Goal: Task Accomplishment & Management: Use online tool/utility

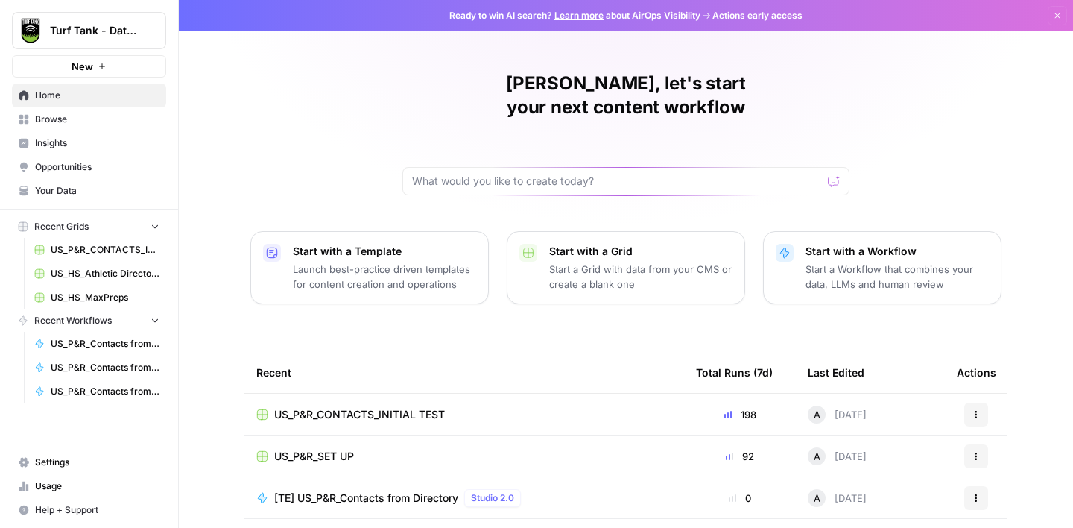
click at [88, 114] on span "Browse" at bounding box center [97, 119] width 124 height 13
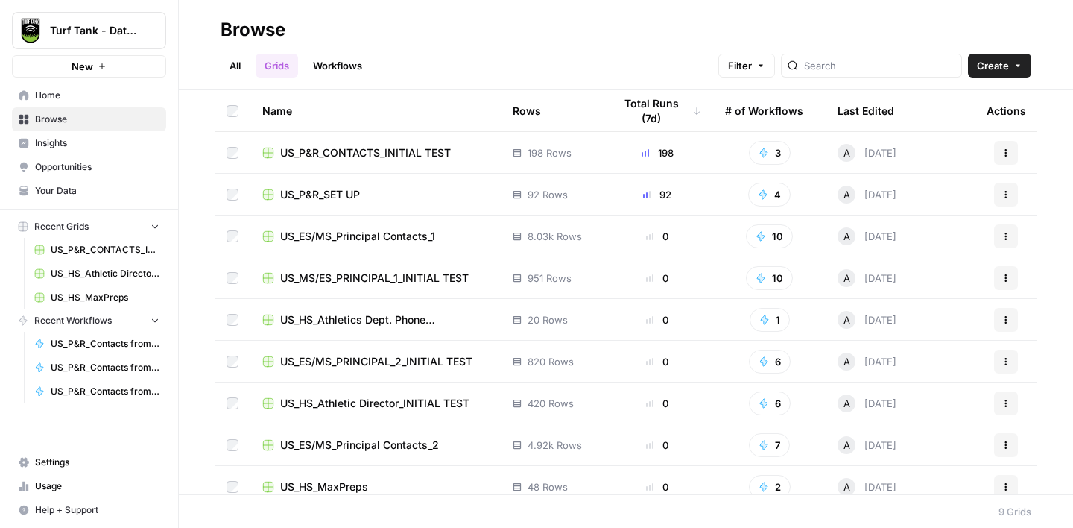
click at [420, 151] on span "US_P&R_CONTACTS_INITIAL TEST" at bounding box center [365, 152] width 171 height 15
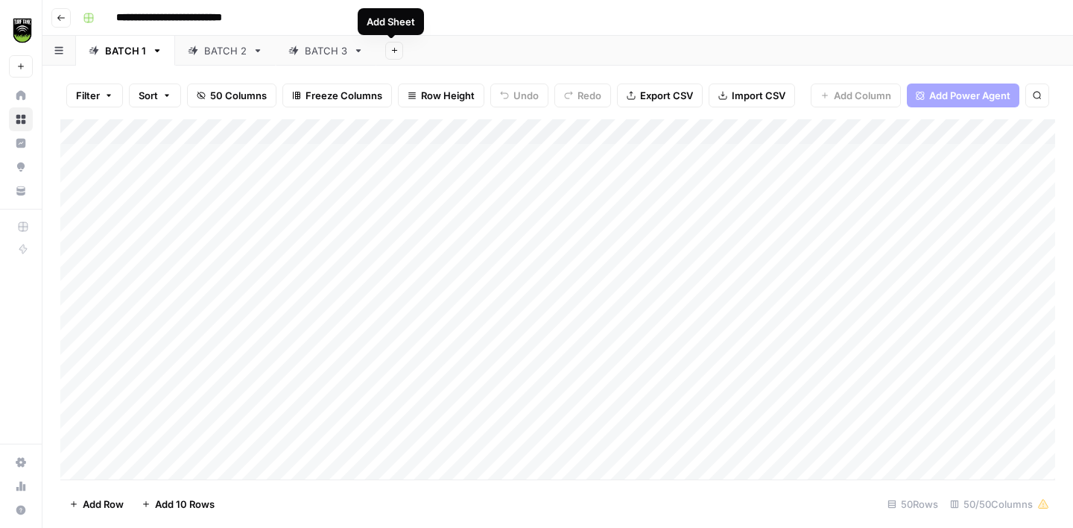
click at [319, 47] on div "BATCH 3" at bounding box center [326, 50] width 42 height 15
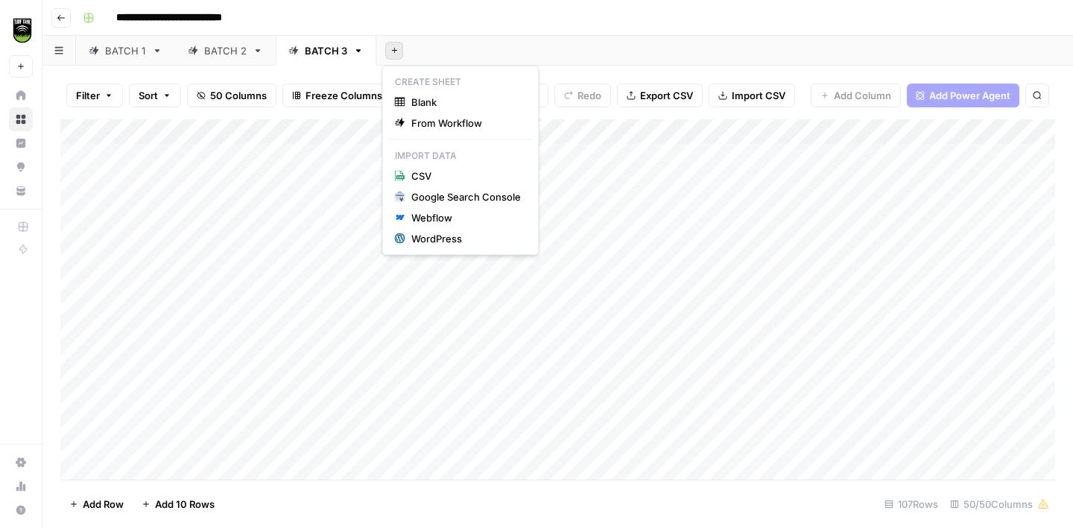
click at [391, 55] on button "Add Sheet" at bounding box center [394, 51] width 18 height 18
click at [429, 99] on span "Blank" at bounding box center [466, 102] width 110 height 15
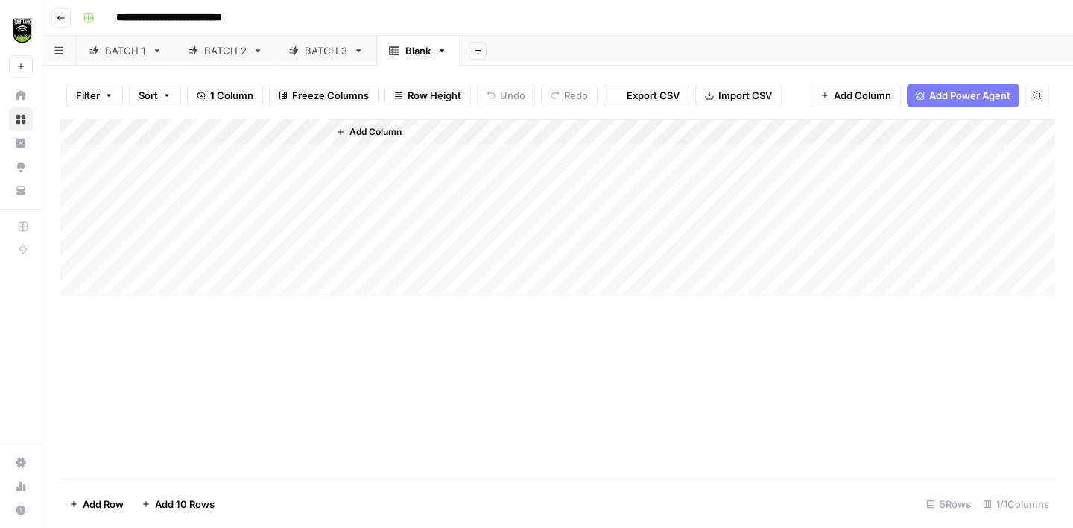
click at [412, 52] on div "Blank" at bounding box center [417, 50] width 25 height 15
click at [412, 52] on input "*****" at bounding box center [419, 50] width 28 height 19
type input "*******"
click at [230, 130] on div "Add Column" at bounding box center [557, 207] width 995 height 176
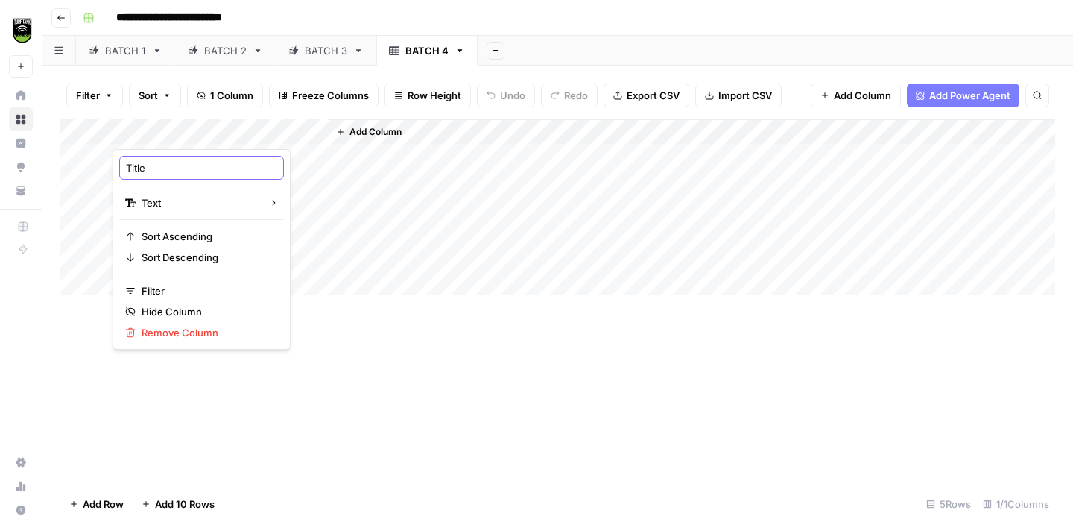
click at [168, 172] on input "Title" at bounding box center [201, 167] width 151 height 15
type input "RECORD ID"
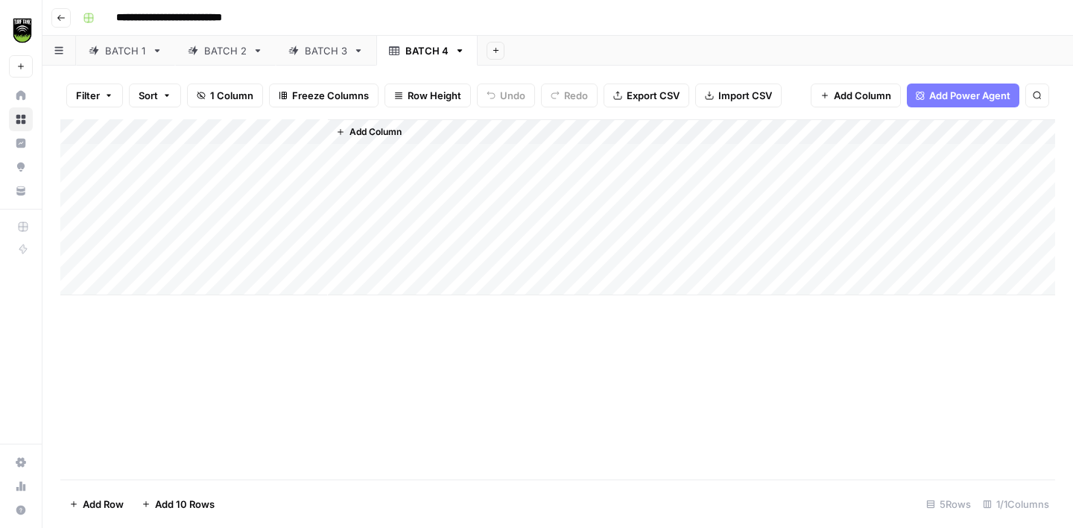
click at [271, 132] on div "Add Column" at bounding box center [557, 207] width 995 height 176
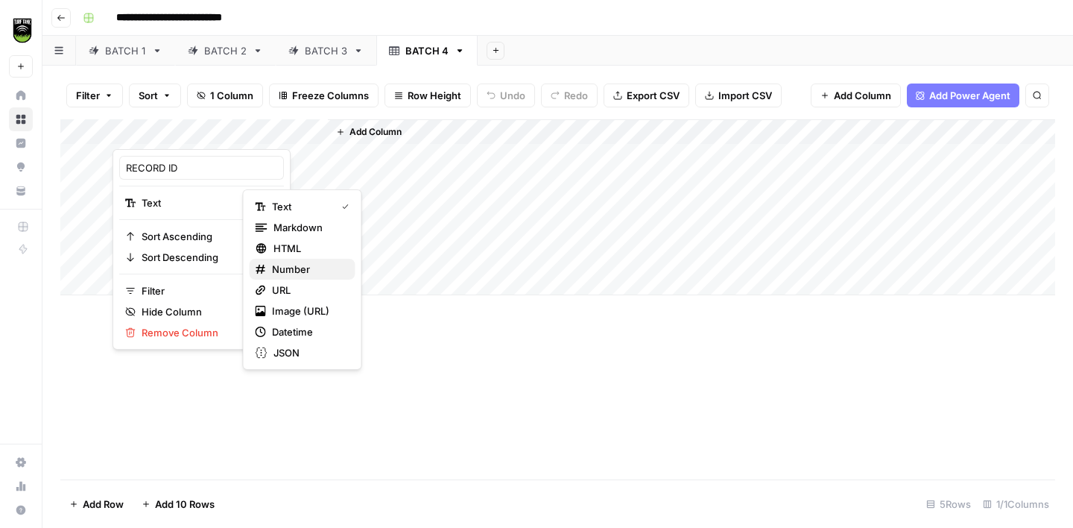
click at [295, 275] on span "Number" at bounding box center [308, 269] width 72 height 15
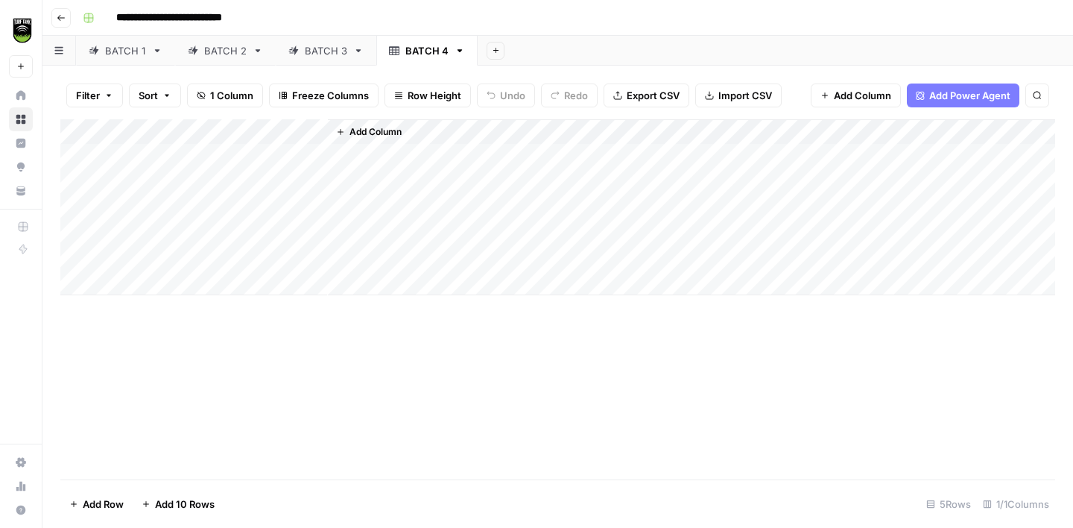
click at [362, 128] on span "Add Column" at bounding box center [376, 131] width 52 height 13
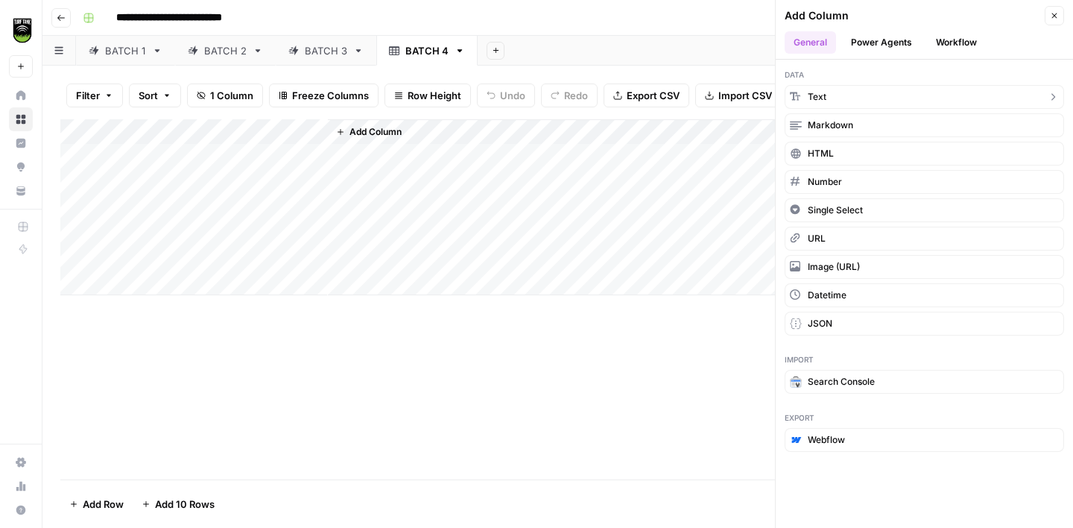
click at [833, 97] on button "Text" at bounding box center [924, 97] width 279 height 24
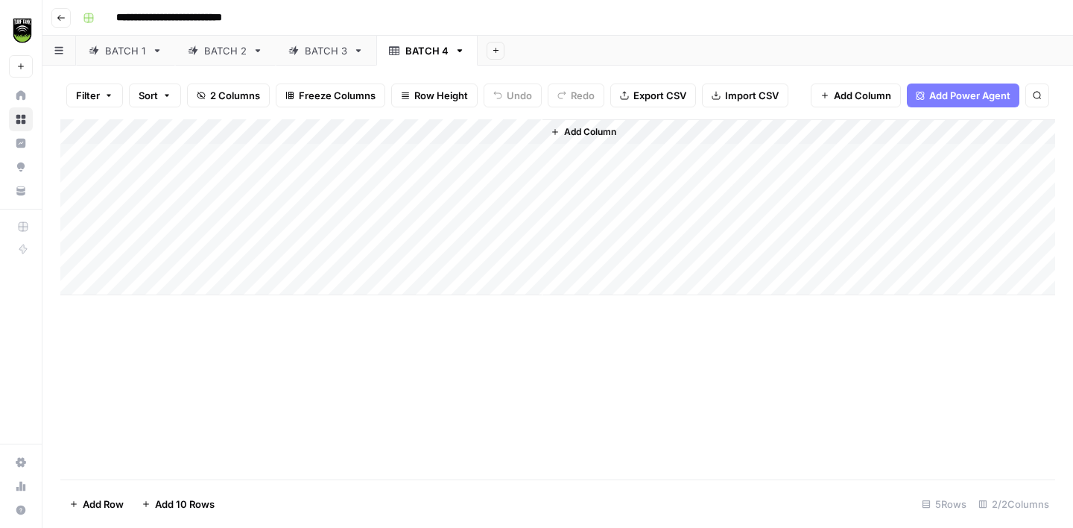
click at [390, 133] on div "Add Column" at bounding box center [557, 207] width 995 height 176
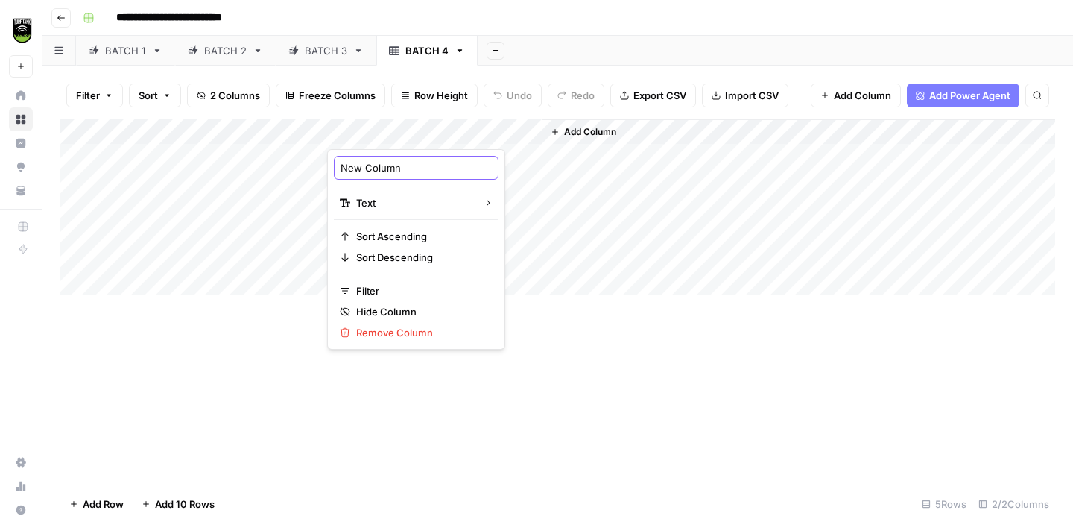
click at [370, 166] on input "New Column" at bounding box center [416, 167] width 151 height 15
type input "Municipality Name"
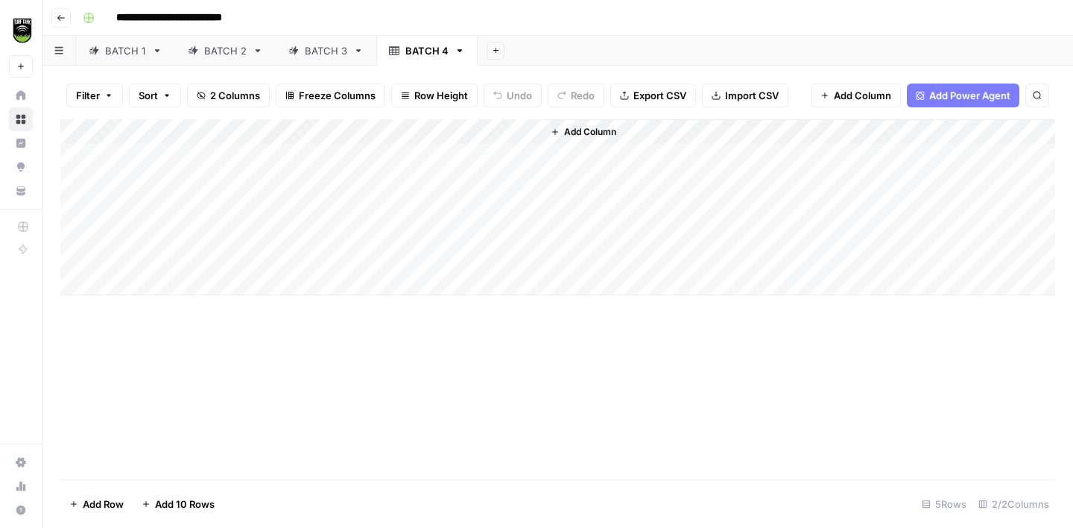
click at [578, 130] on span "Add Column" at bounding box center [590, 131] width 52 height 13
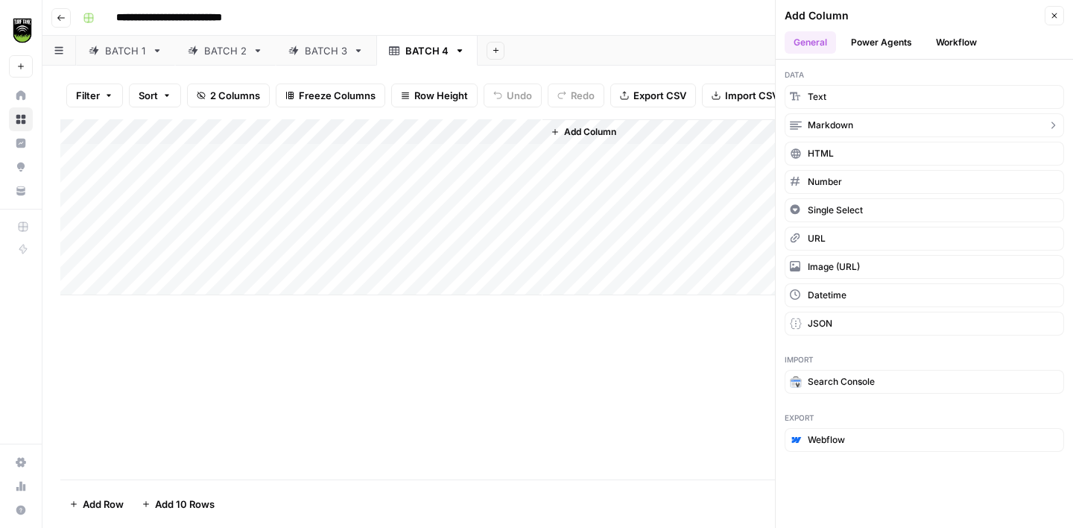
click at [871, 101] on button "Text" at bounding box center [924, 97] width 279 height 24
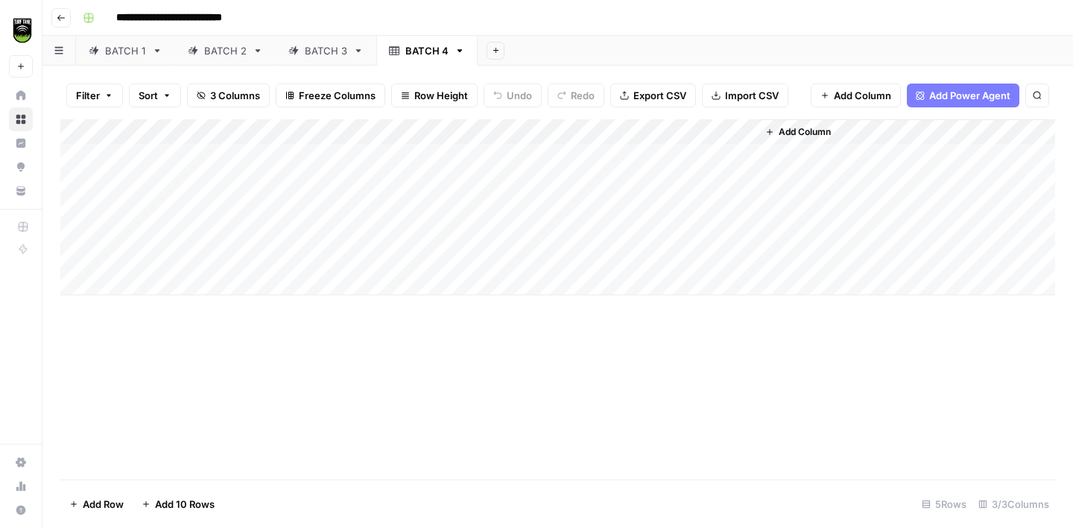
click at [607, 139] on div "Add Column" at bounding box center [557, 207] width 995 height 176
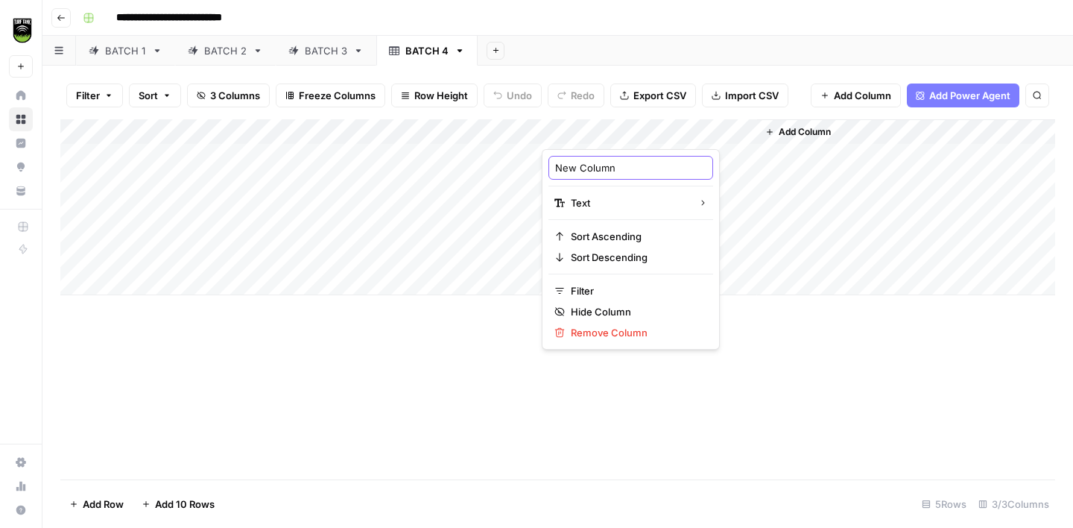
click at [605, 168] on input "New Column" at bounding box center [630, 167] width 151 height 15
type input "State"
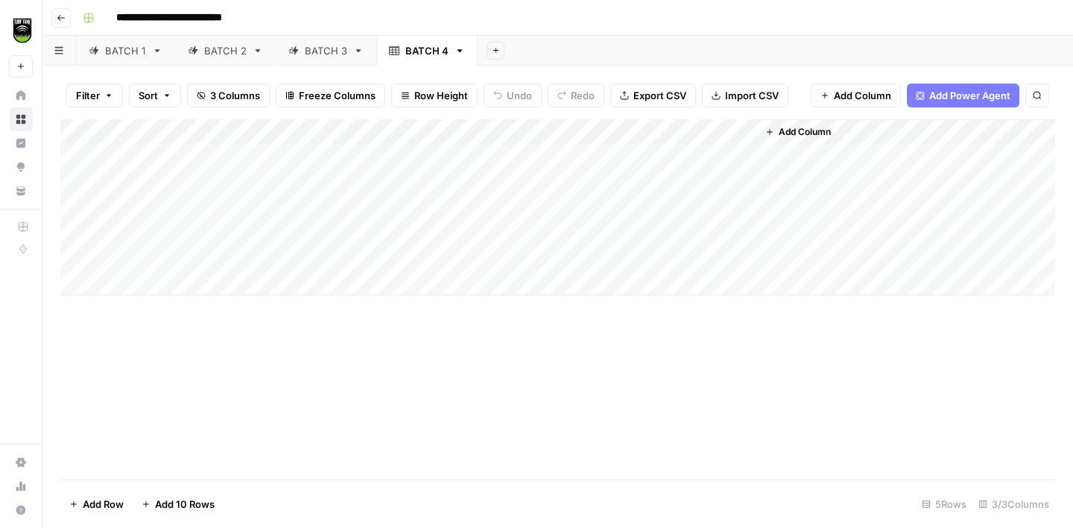
click at [800, 127] on span "Add Column" at bounding box center [805, 131] width 52 height 13
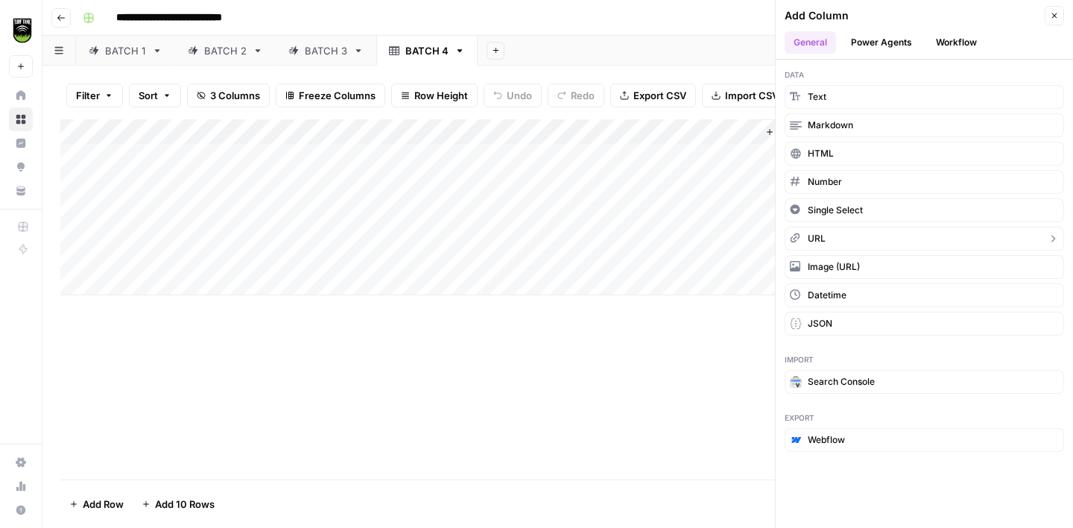
click at [827, 236] on button "URL" at bounding box center [924, 239] width 279 height 24
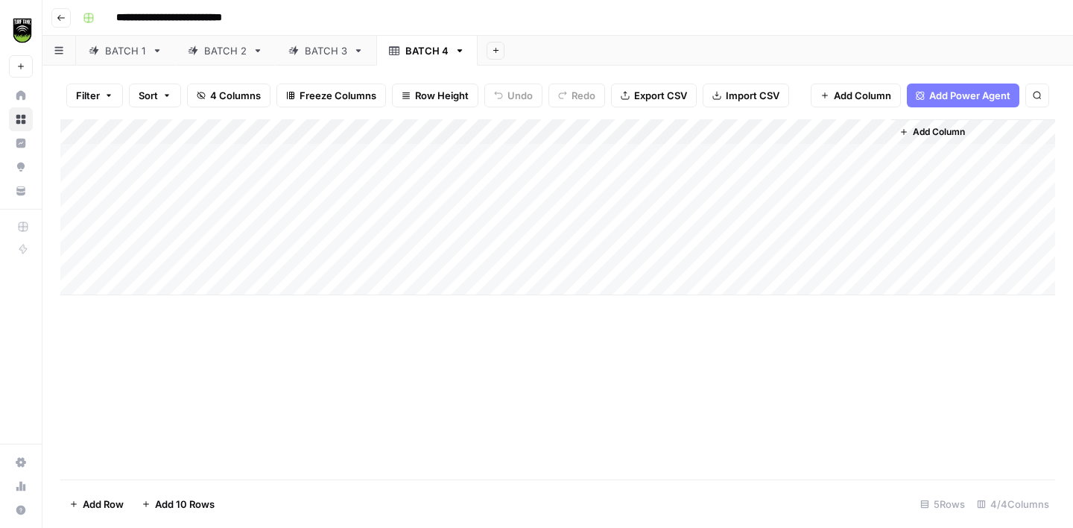
click at [785, 131] on div "Add Column" at bounding box center [557, 207] width 995 height 176
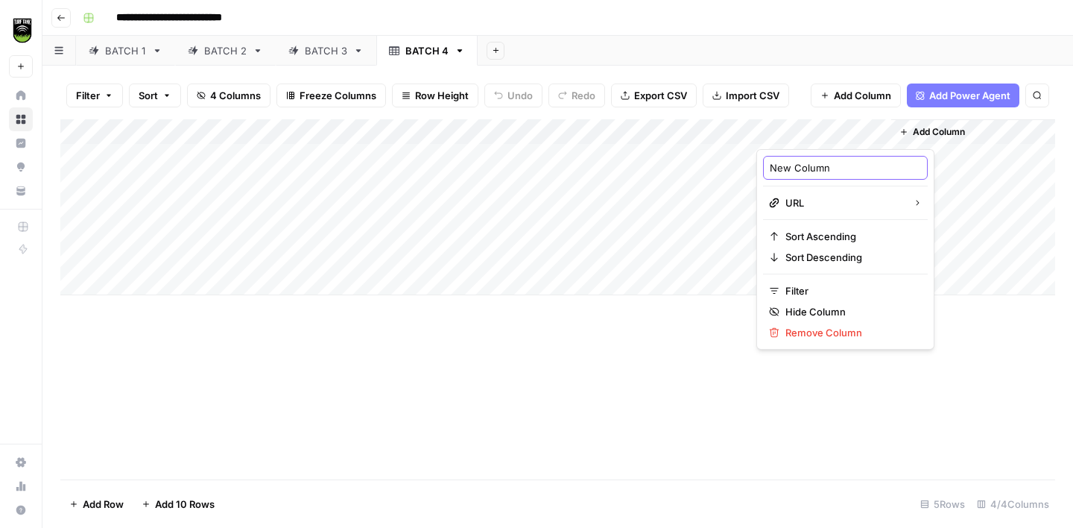
click at [784, 168] on input "New Column" at bounding box center [845, 167] width 151 height 15
type input "Municipality Domain"
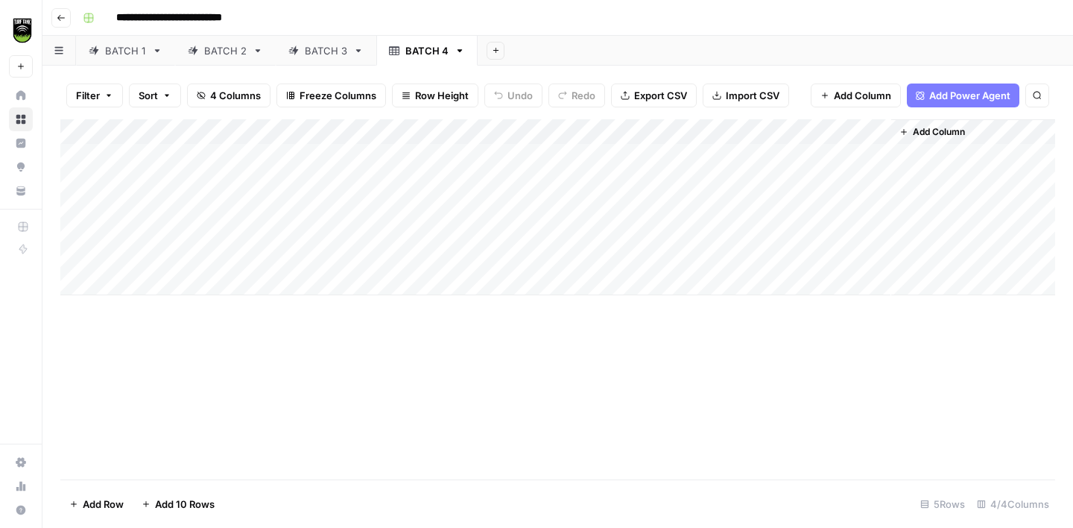
click at [80, 154] on div "Add Column" at bounding box center [557, 207] width 995 height 176
click at [80, 184] on div "Add Column" at bounding box center [557, 207] width 995 height 176
click at [78, 203] on div "Add Column" at bounding box center [557, 207] width 995 height 176
click at [78, 229] on div "Add Column" at bounding box center [557, 207] width 995 height 176
click at [76, 254] on div "Add Column" at bounding box center [557, 207] width 995 height 176
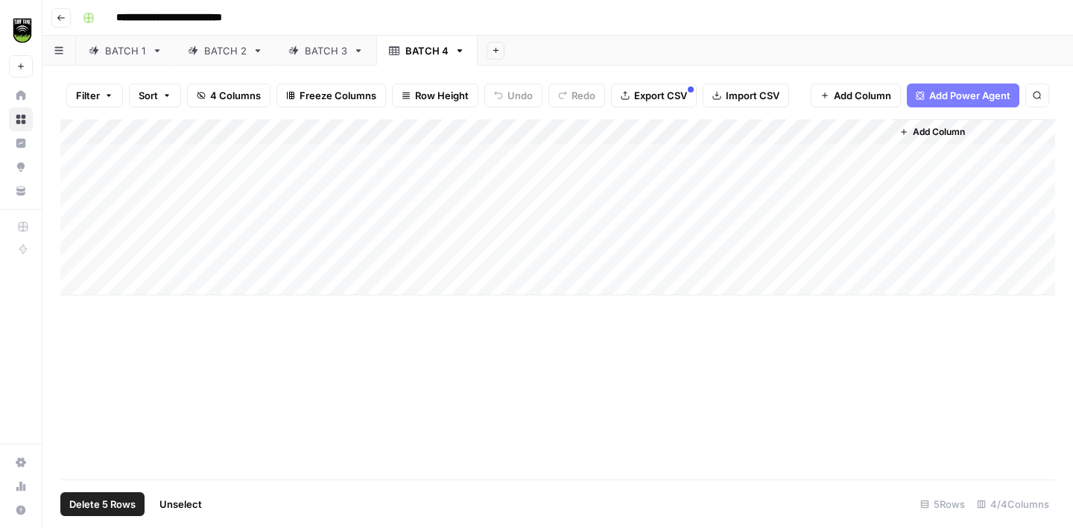
click at [97, 504] on span "Delete 5 Rows" at bounding box center [102, 503] width 66 height 15
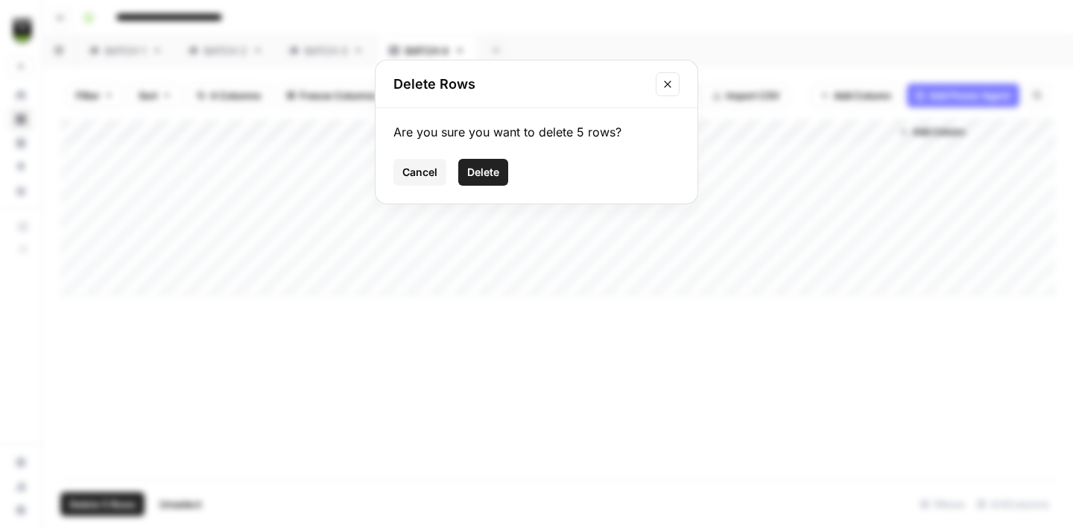
click at [473, 174] on span "Delete" at bounding box center [483, 172] width 32 height 15
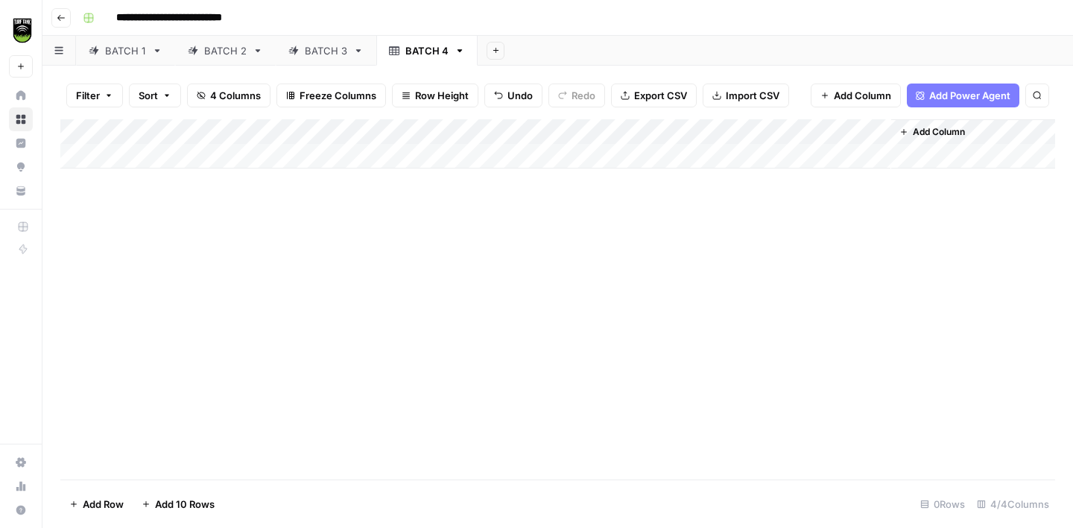
click at [741, 101] on span "Import CSV" at bounding box center [753, 95] width 54 height 15
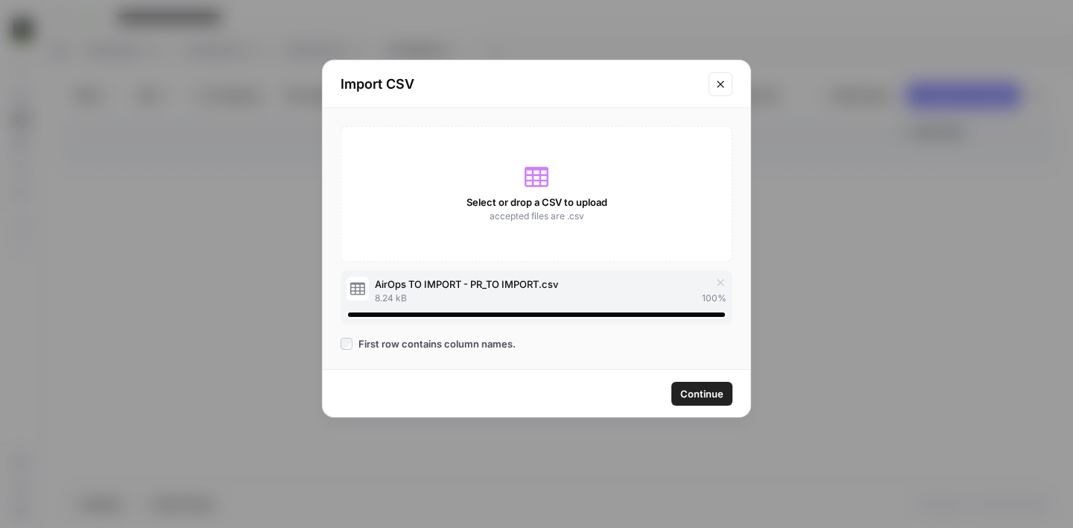
click at [704, 391] on span "Continue" at bounding box center [701, 393] width 43 height 15
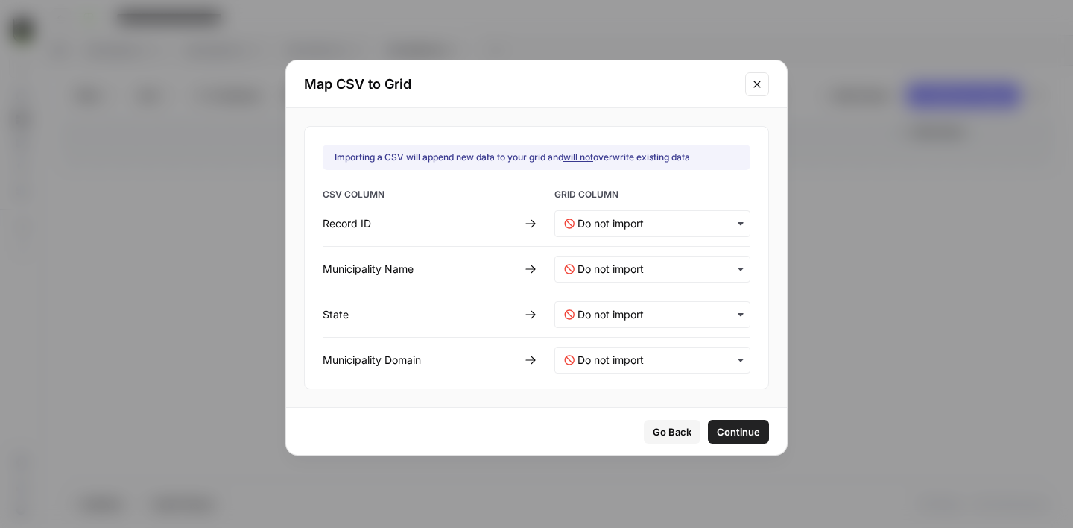
click at [576, 230] on div "button" at bounding box center [653, 223] width 196 height 27
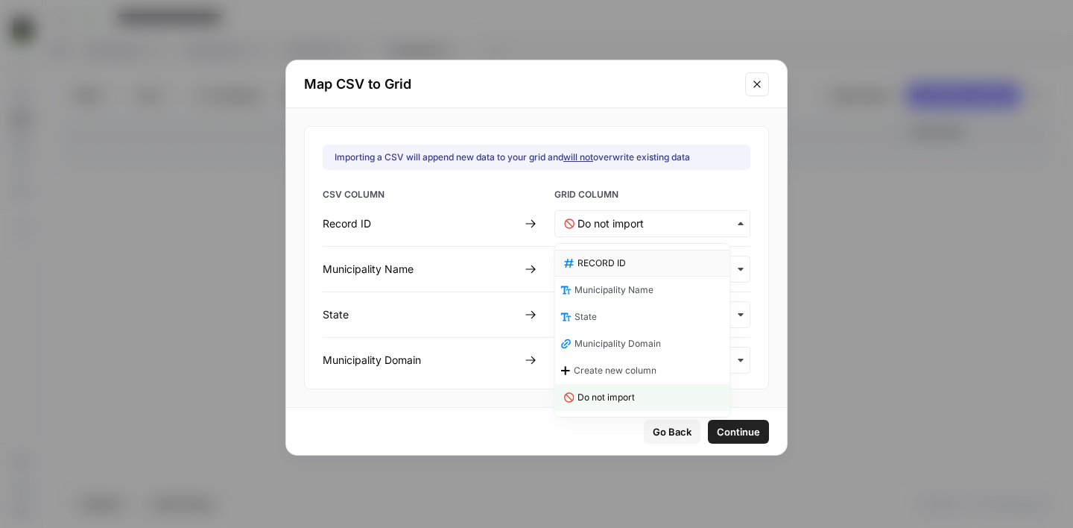
click at [593, 263] on span "RECORD ID" at bounding box center [602, 262] width 48 height 13
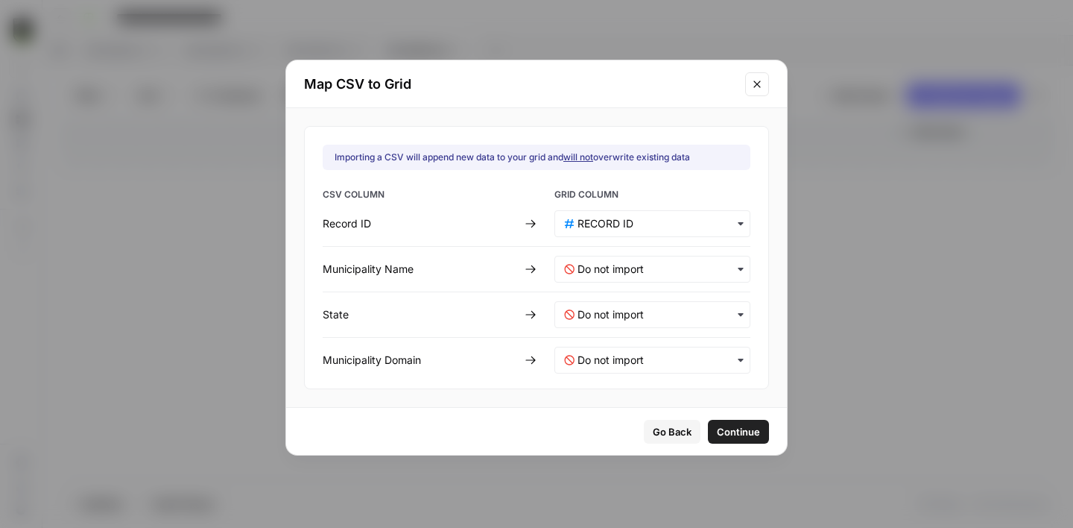
click at [574, 265] on icon "button" at bounding box center [569, 269] width 10 height 10
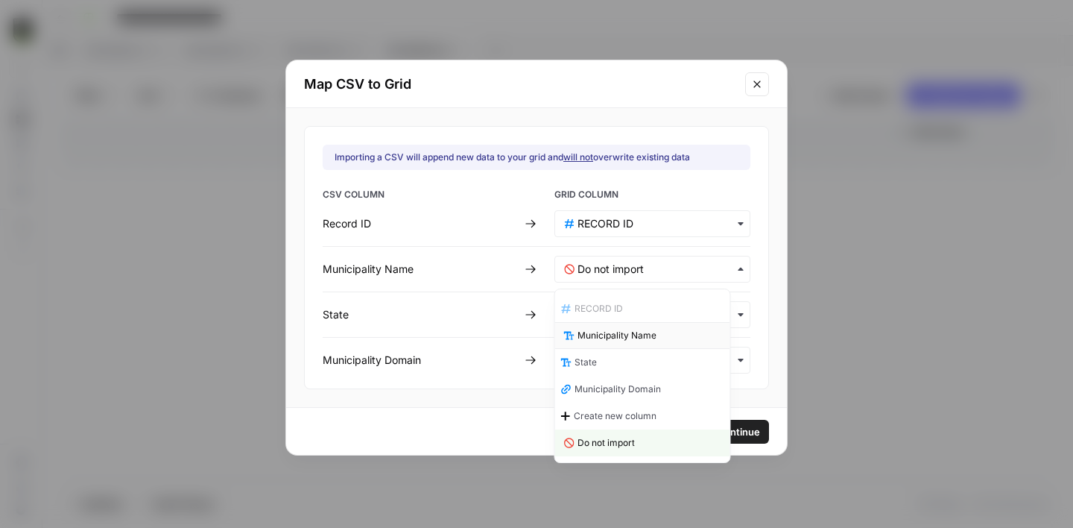
click at [590, 329] on span "Municipality Name" at bounding box center [617, 335] width 79 height 13
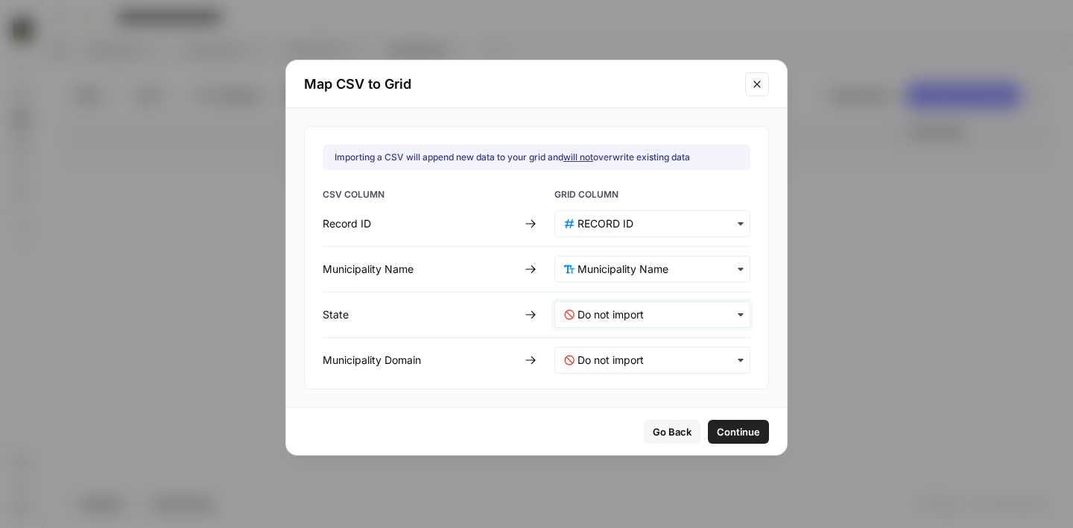
click at [586, 307] on input "text" at bounding box center [659, 314] width 163 height 15
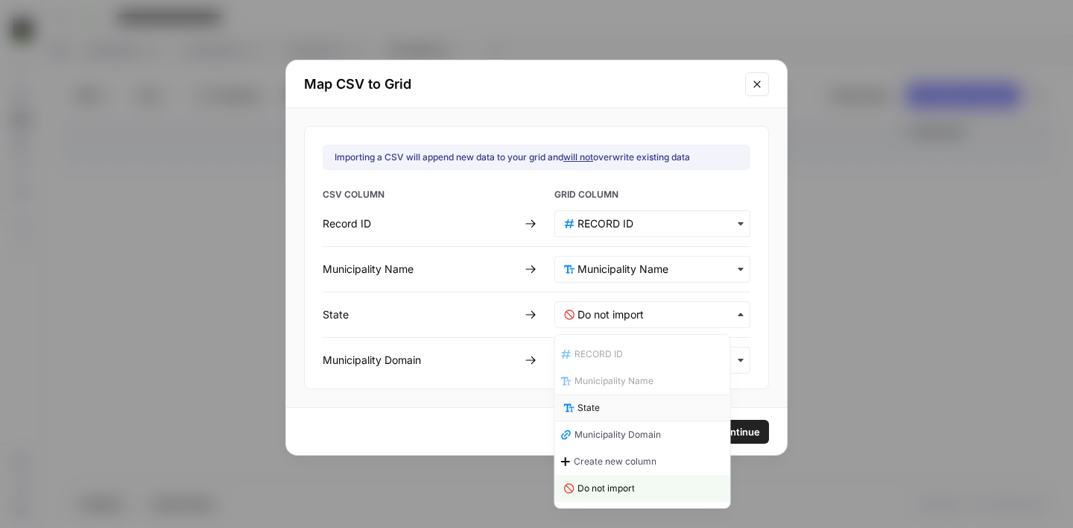
click at [598, 409] on span "State" at bounding box center [589, 407] width 22 height 13
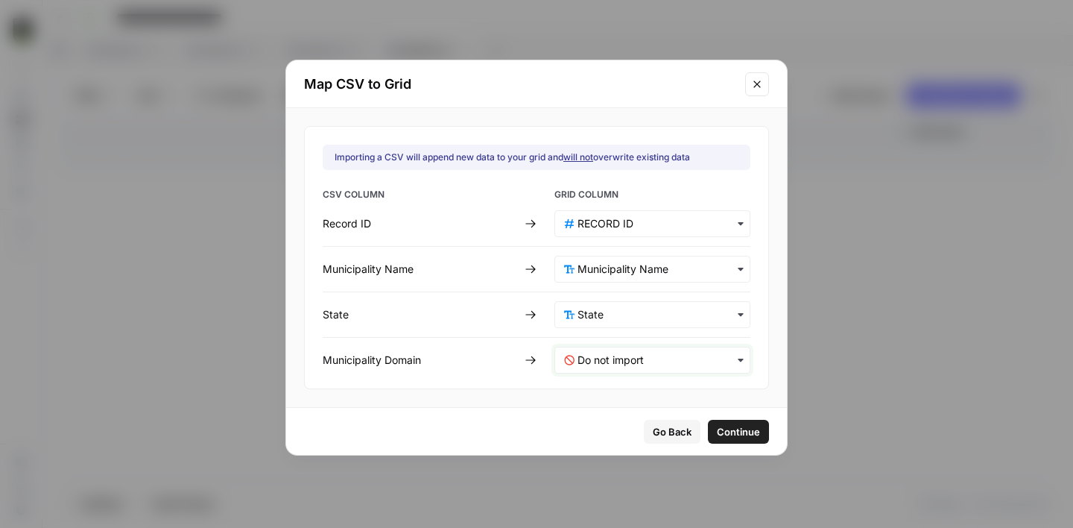
click at [595, 361] on Domain-mapping "text" at bounding box center [659, 360] width 163 height 15
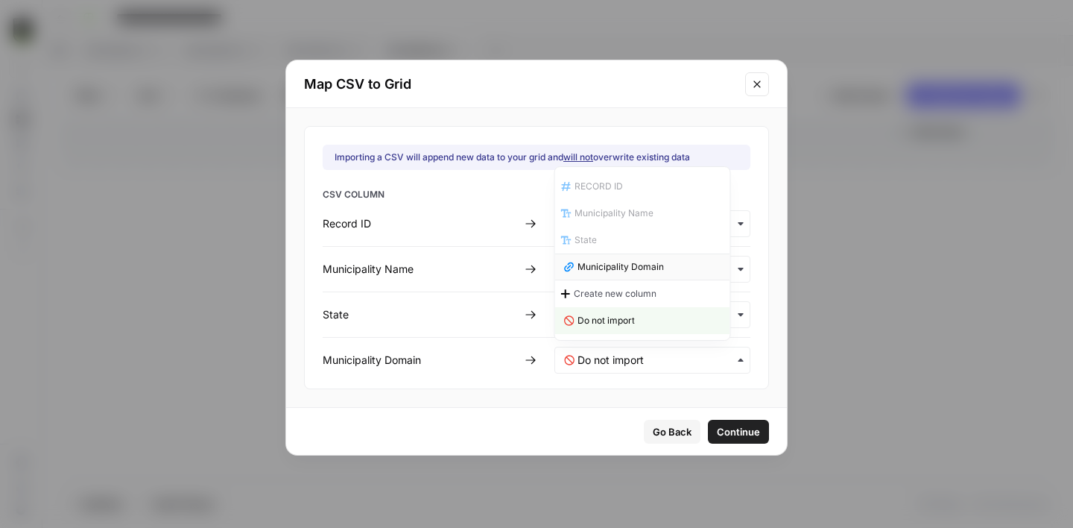
click at [610, 260] on span "Municipality Domain" at bounding box center [621, 266] width 86 height 13
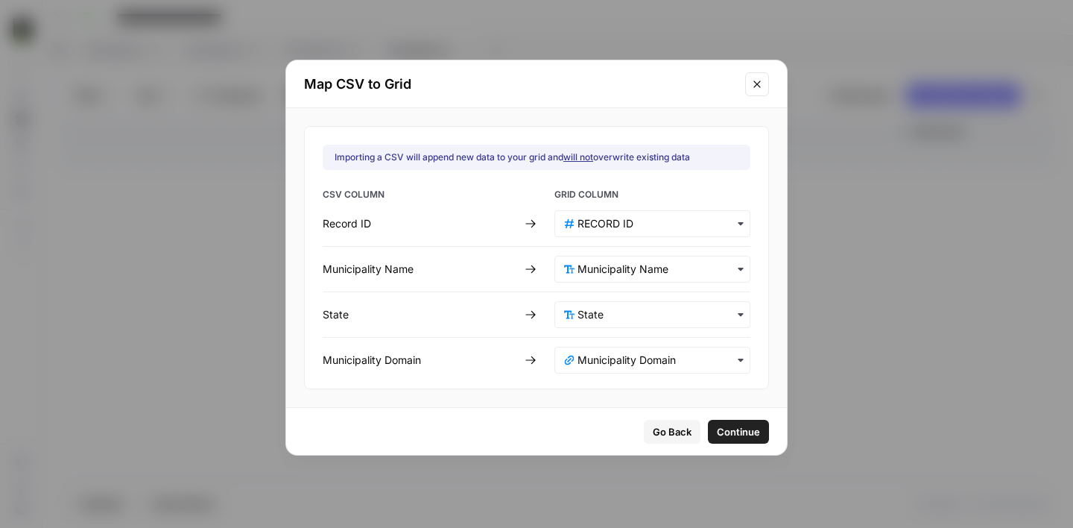
click at [721, 433] on span "Continue" at bounding box center [738, 431] width 43 height 15
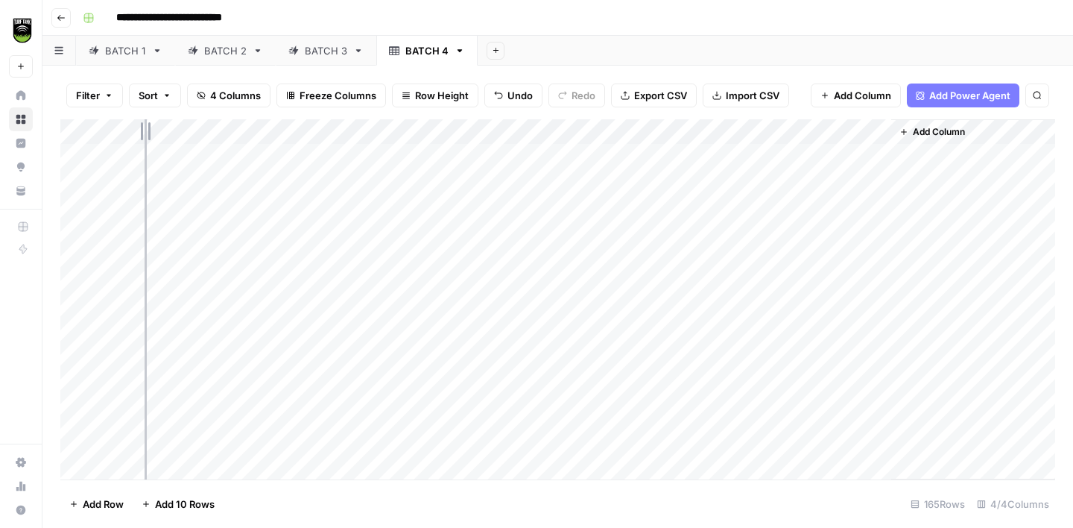
drag, startPoint x: 327, startPoint y: 130, endPoint x: 143, endPoint y: 134, distance: 184.1
click at [144, 134] on div "Add Column" at bounding box center [557, 299] width 995 height 360
drag, startPoint x: 400, startPoint y: 128, endPoint x: 193, endPoint y: 127, distance: 207.2
click at [197, 128] on div "Add Column" at bounding box center [557, 299] width 995 height 360
drag, startPoint x: 475, startPoint y: 128, endPoint x: 287, endPoint y: 122, distance: 187.9
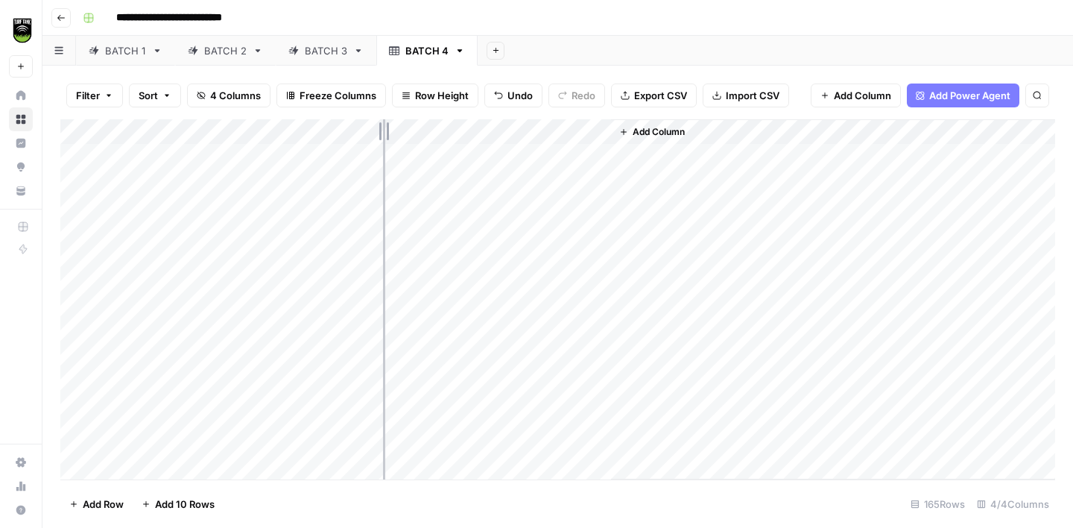
click at [287, 122] on div "Add Column" at bounding box center [557, 299] width 995 height 360
click at [496, 130] on span "Add Column" at bounding box center [519, 131] width 52 height 13
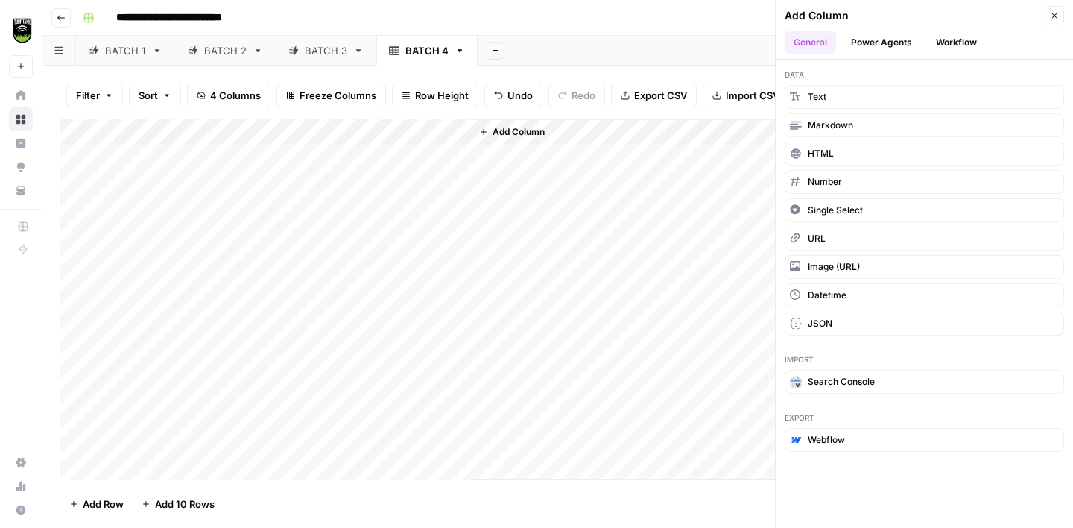
click at [937, 42] on button "Workflow" at bounding box center [956, 42] width 59 height 22
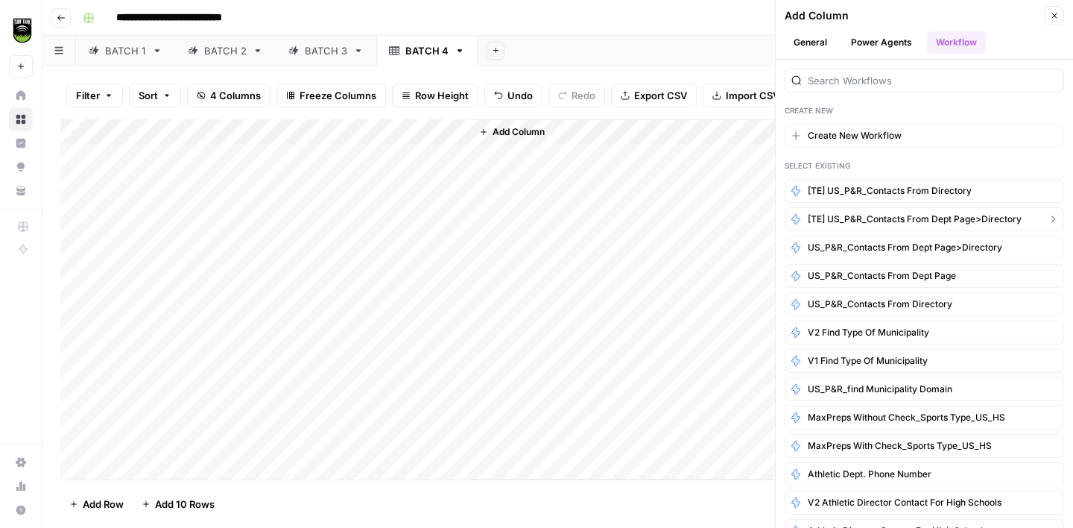
click at [883, 214] on span "[TE] US_P&R_Contacts from Dept Page>Directory" at bounding box center [915, 218] width 214 height 13
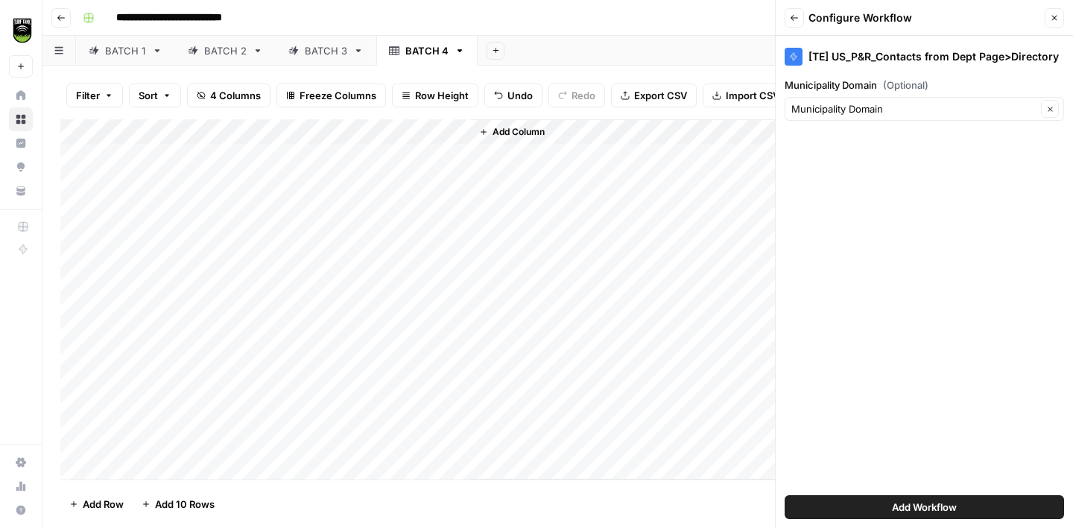
click at [910, 504] on span "Add Workflow" at bounding box center [924, 506] width 65 height 15
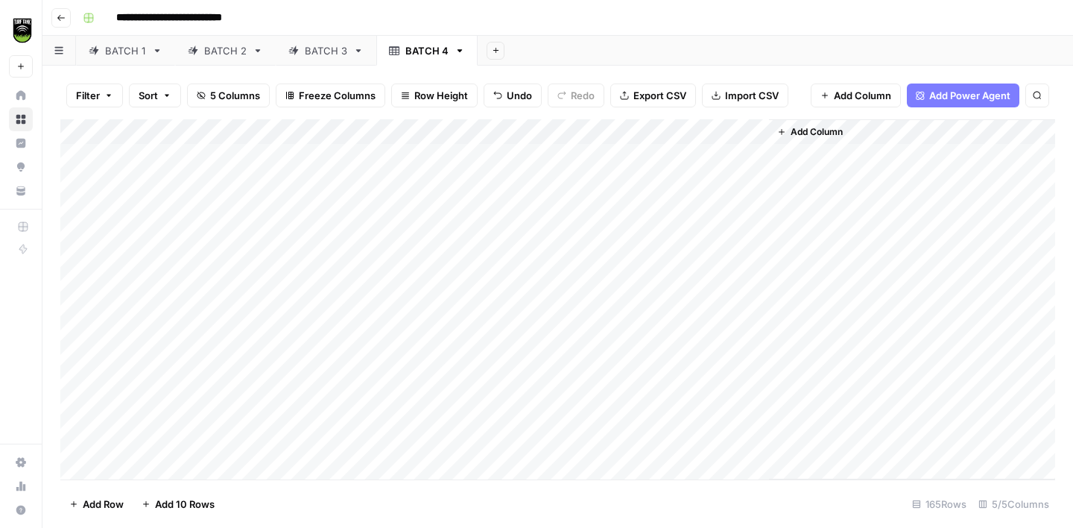
click at [759, 135] on div "Add Column" at bounding box center [557, 299] width 995 height 360
click at [943, 251] on div "Add Column" at bounding box center [912, 299] width 286 height 360
click at [619, 153] on div "Add Column" at bounding box center [557, 299] width 995 height 360
drag, startPoint x: 767, startPoint y: 127, endPoint x: 578, endPoint y: 133, distance: 188.7
click at [578, 133] on div "Add Column" at bounding box center [557, 299] width 995 height 360
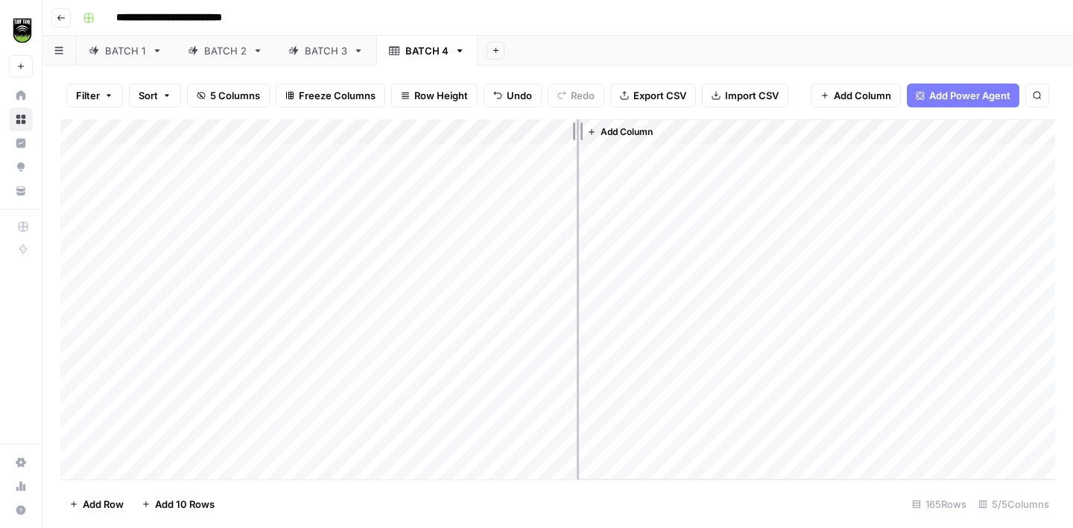
drag, startPoint x: 577, startPoint y: 128, endPoint x: 651, endPoint y: 123, distance: 74.7
click at [651, 123] on div "Add Column" at bounding box center [557, 299] width 995 height 360
click at [555, 178] on div "Add Column" at bounding box center [557, 299] width 995 height 360
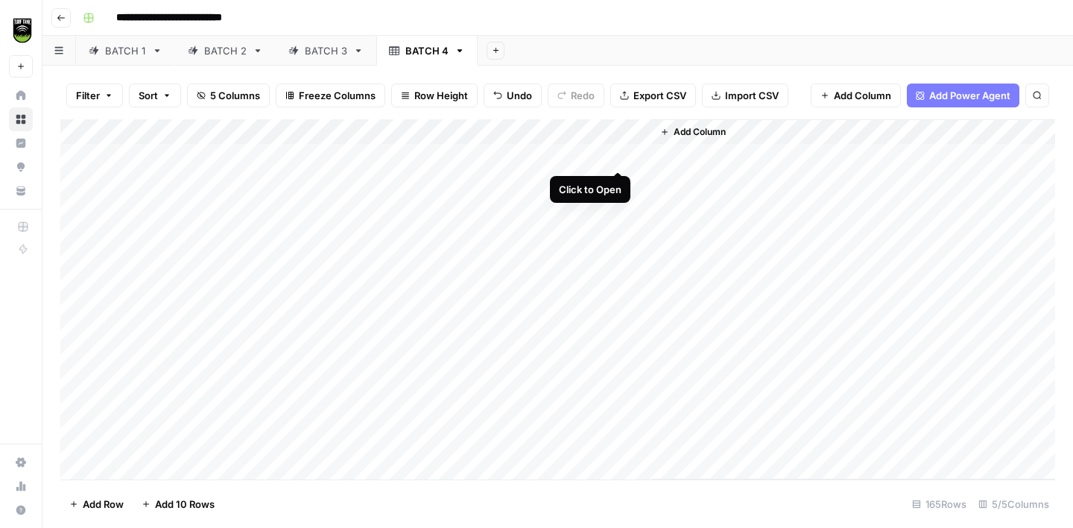
click at [620, 153] on div "Add Column" at bounding box center [557, 299] width 995 height 360
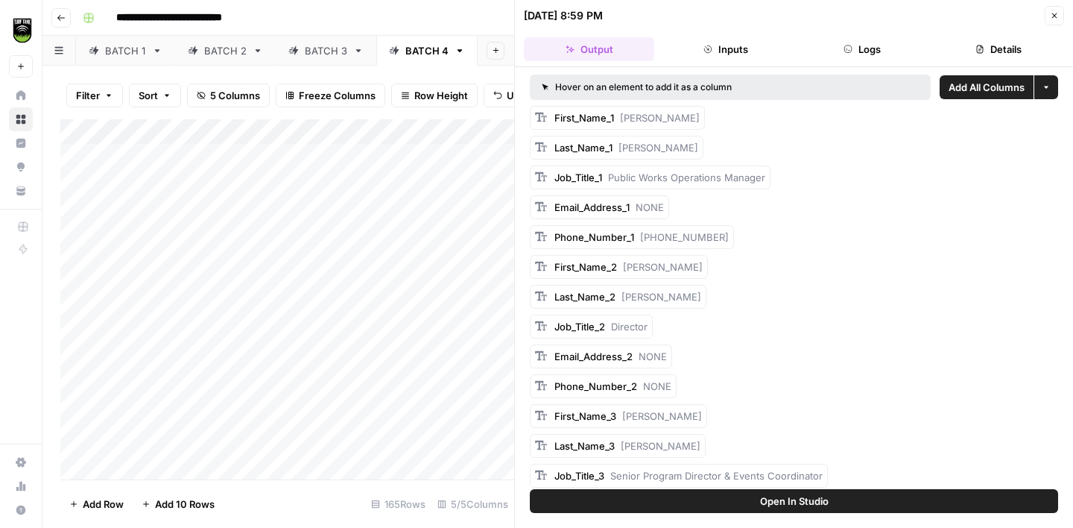
click at [996, 87] on span "Add All Columns" at bounding box center [987, 87] width 76 height 15
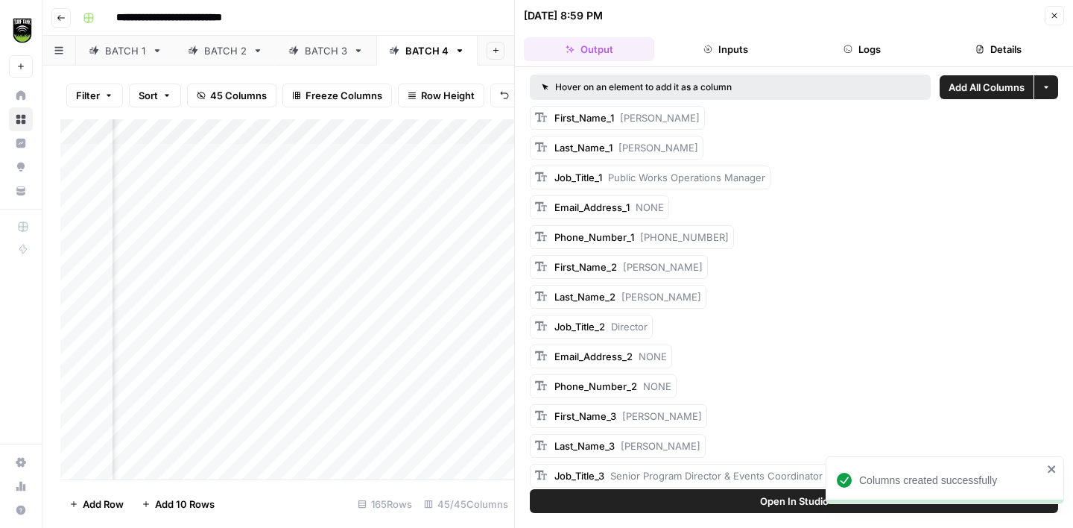
scroll to position [0, 384]
click at [1052, 15] on icon "button" at bounding box center [1054, 15] width 9 height 9
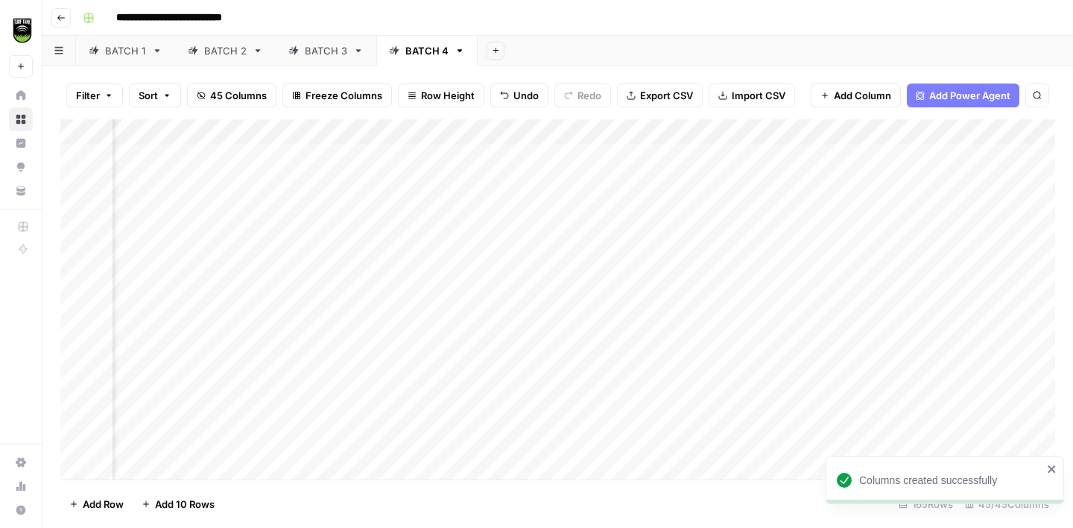
scroll to position [0, 141]
click at [473, 155] on div "Add Column" at bounding box center [557, 299] width 995 height 360
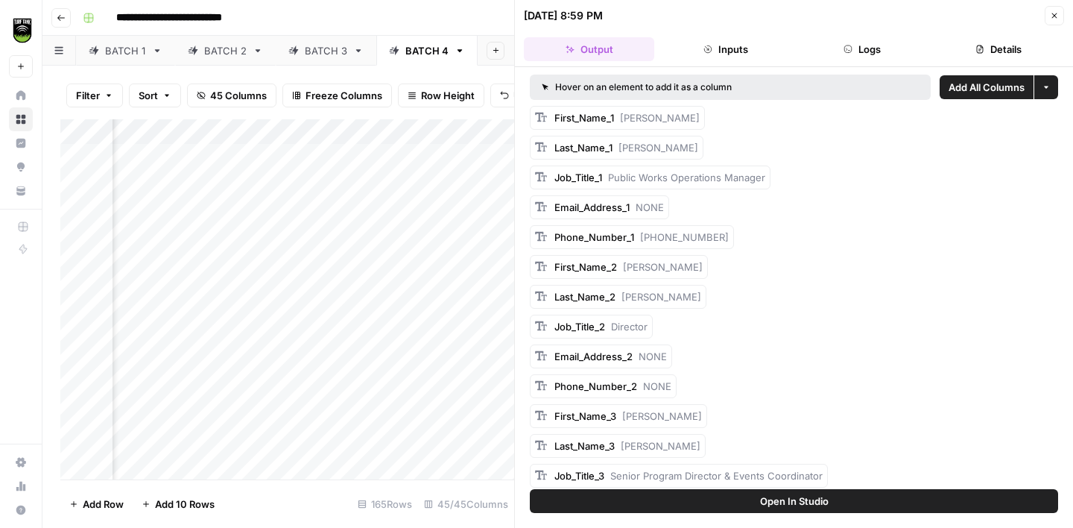
click at [980, 54] on button "Details" at bounding box center [999, 49] width 130 height 24
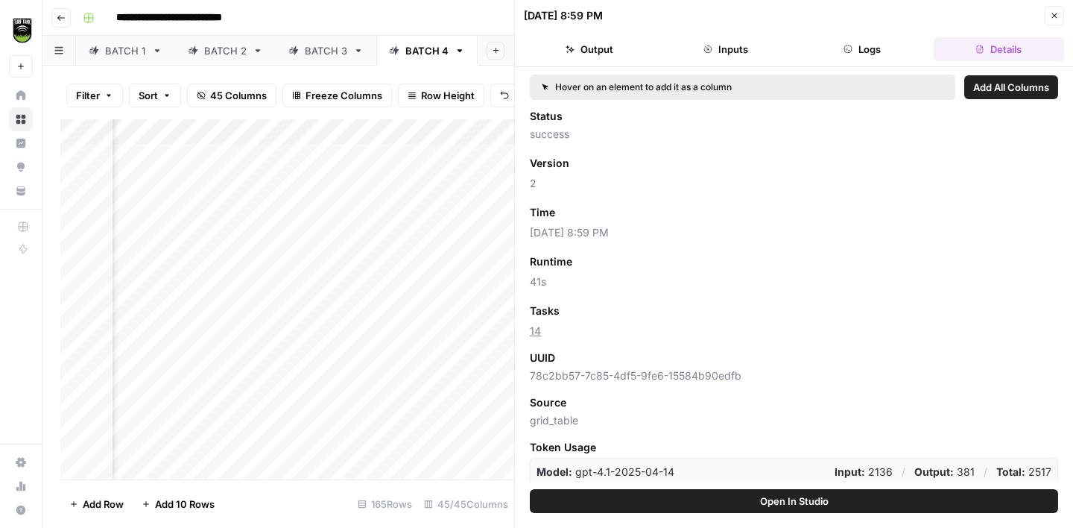
click at [610, 306] on span "Add as Column" at bounding box center [604, 310] width 65 height 13
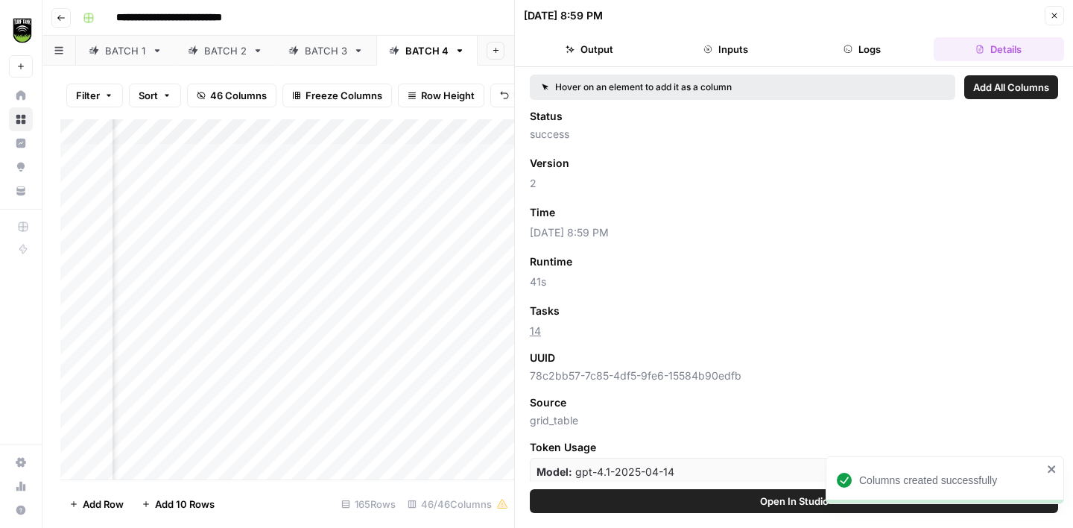
scroll to position [0, 384]
click at [1052, 19] on icon "button" at bounding box center [1054, 15] width 9 height 9
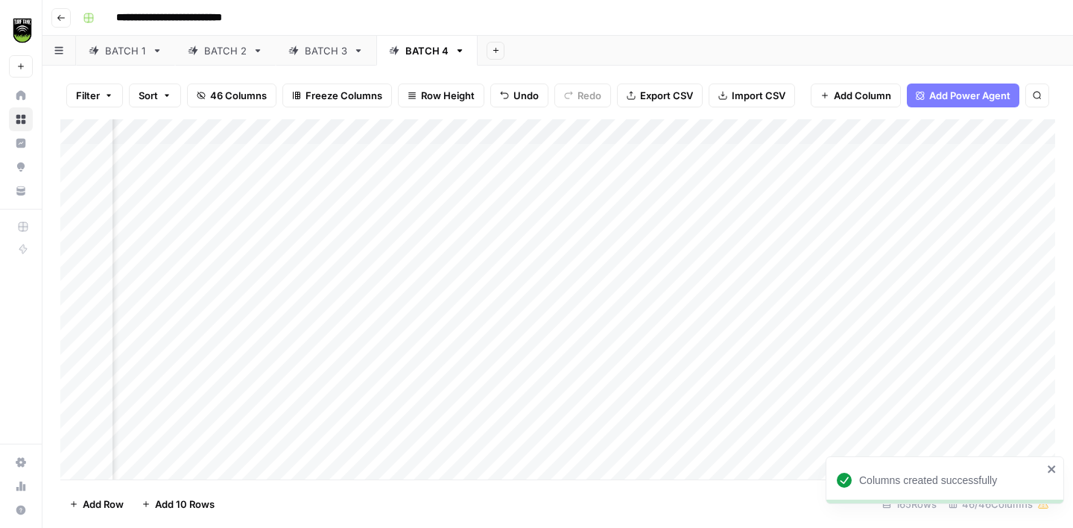
scroll to position [0, 66]
drag, startPoint x: 718, startPoint y: 130, endPoint x: 639, endPoint y: 129, distance: 78.3
click at [639, 129] on div "Add Column" at bounding box center [557, 299] width 995 height 360
click at [517, 204] on div "Add Column" at bounding box center [557, 299] width 995 height 360
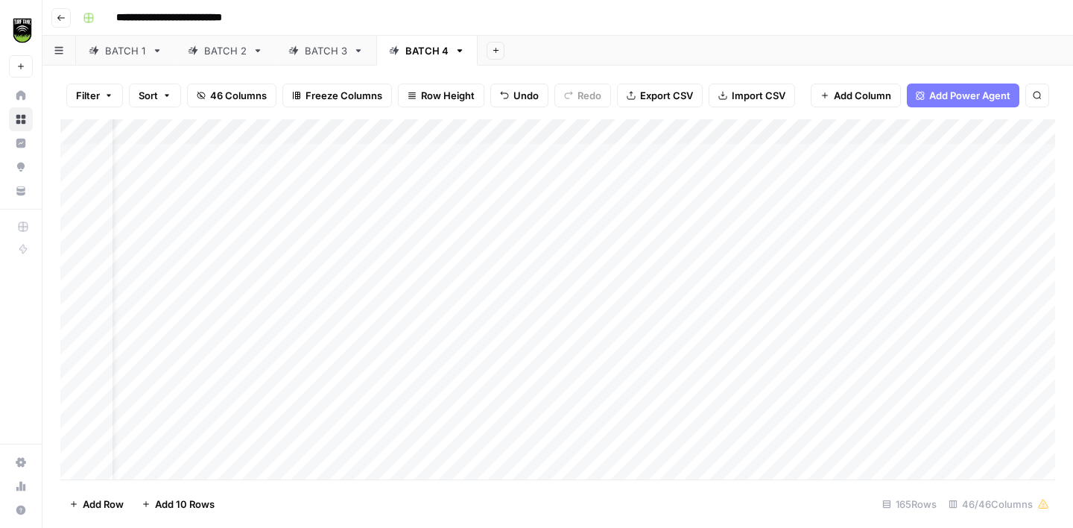
click at [517, 231] on div "Add Column" at bounding box center [557, 299] width 995 height 360
click at [514, 266] on div "Add Column" at bounding box center [557, 299] width 995 height 360
click at [512, 279] on div "Add Column" at bounding box center [557, 299] width 995 height 360
click at [511, 310] on div "Add Column" at bounding box center [557, 299] width 995 height 360
click at [511, 328] on div "Add Column" at bounding box center [557, 299] width 995 height 360
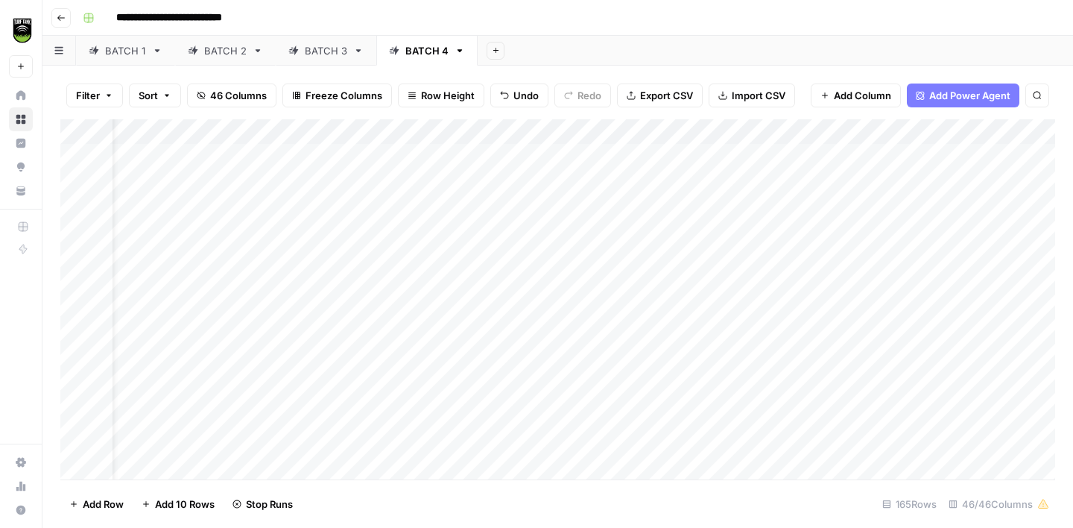
click at [505, 361] on div "Add Column" at bounding box center [557, 299] width 995 height 360
click at [506, 382] on div "Add Column" at bounding box center [557, 299] width 995 height 360
click at [507, 404] on div "Add Column" at bounding box center [557, 299] width 995 height 360
click at [514, 329] on div "Add Column" at bounding box center [557, 299] width 995 height 360
click at [511, 436] on div "Add Column" at bounding box center [557, 299] width 995 height 360
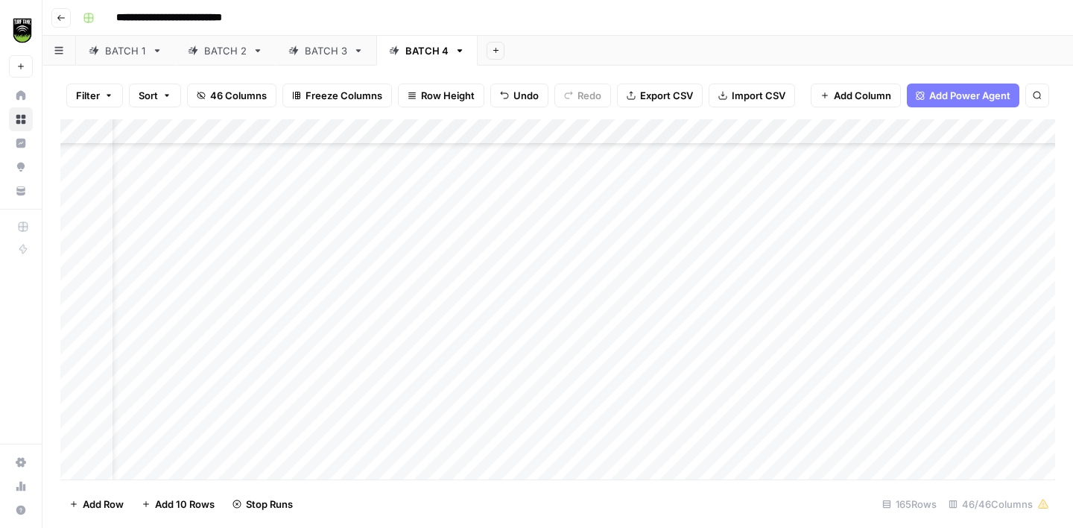
scroll to position [172, 46]
click at [516, 286] on div "Add Column" at bounding box center [557, 299] width 995 height 360
click at [515, 312] on div "Add Column" at bounding box center [557, 299] width 995 height 360
click at [515, 335] on div "Add Column" at bounding box center [557, 299] width 995 height 360
click at [516, 360] on div "Add Column" at bounding box center [557, 299] width 995 height 360
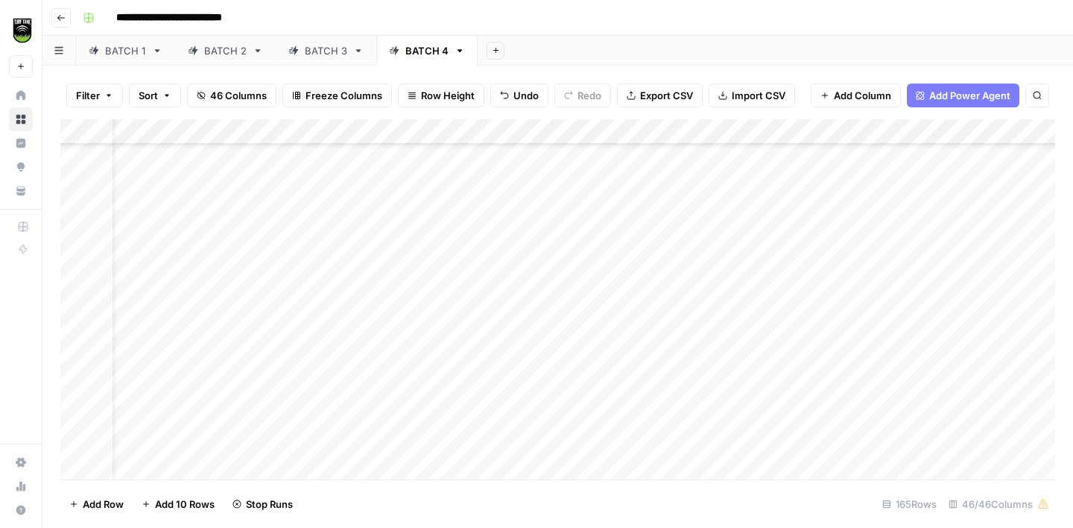
click at [507, 386] on div "Add Column" at bounding box center [557, 299] width 995 height 360
click at [509, 361] on div "Add Column" at bounding box center [557, 299] width 995 height 360
click at [514, 410] on div "Add Column" at bounding box center [557, 299] width 995 height 360
click at [514, 415] on div "Add Column" at bounding box center [557, 299] width 995 height 360
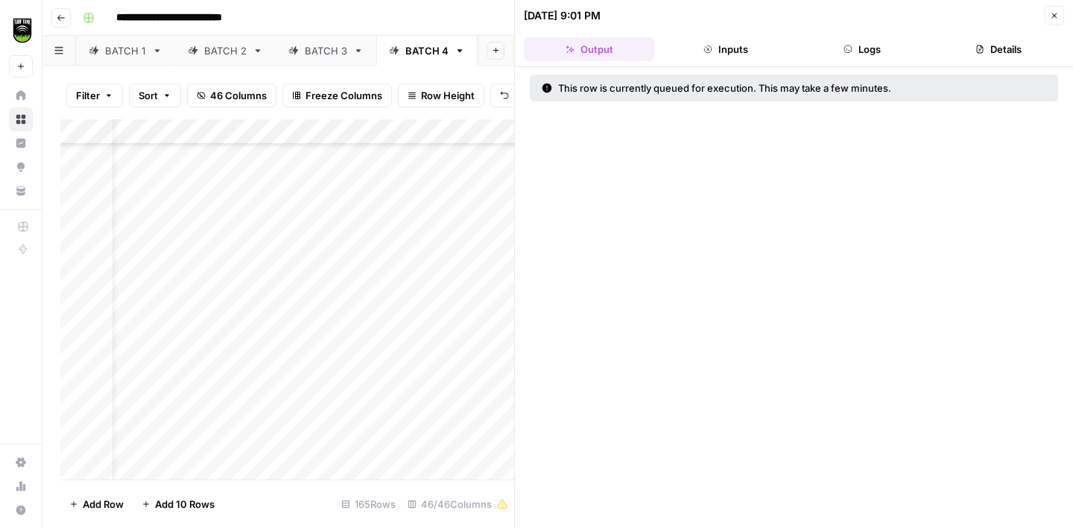
click at [1057, 16] on icon "button" at bounding box center [1054, 15] width 9 height 9
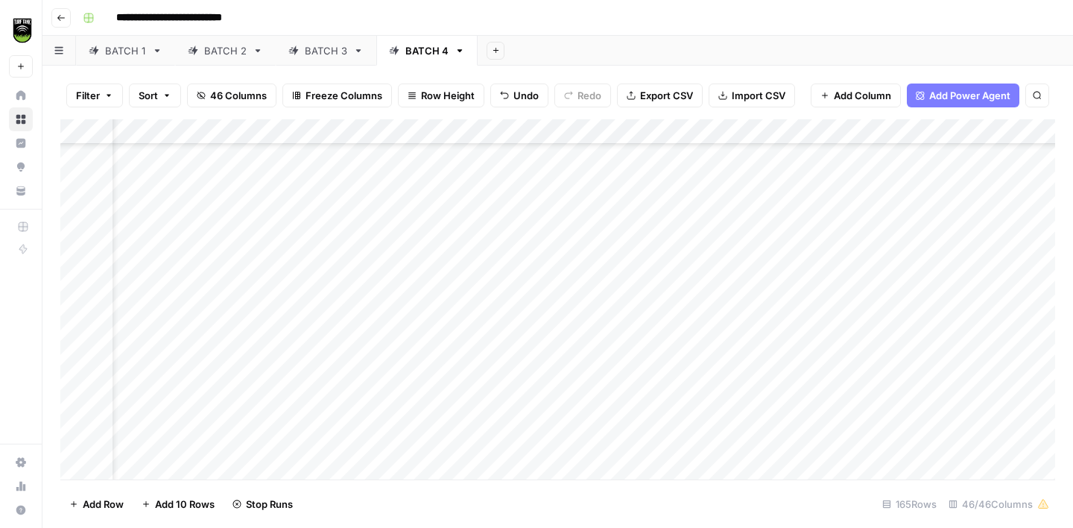
scroll to position [310, 57]
click at [576, 130] on div "Add Column" at bounding box center [557, 299] width 995 height 360
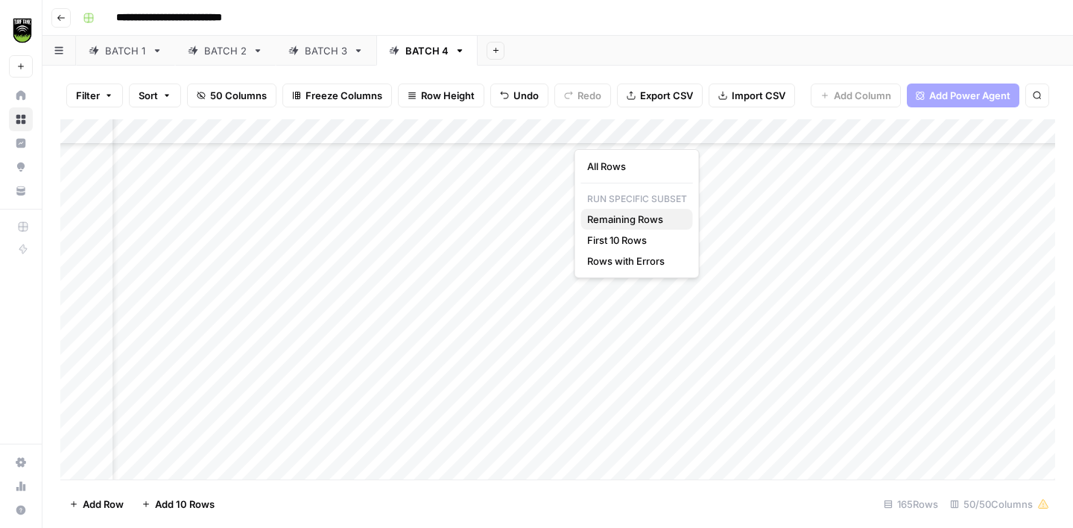
click at [630, 214] on span "Remaining Rows" at bounding box center [634, 219] width 94 height 15
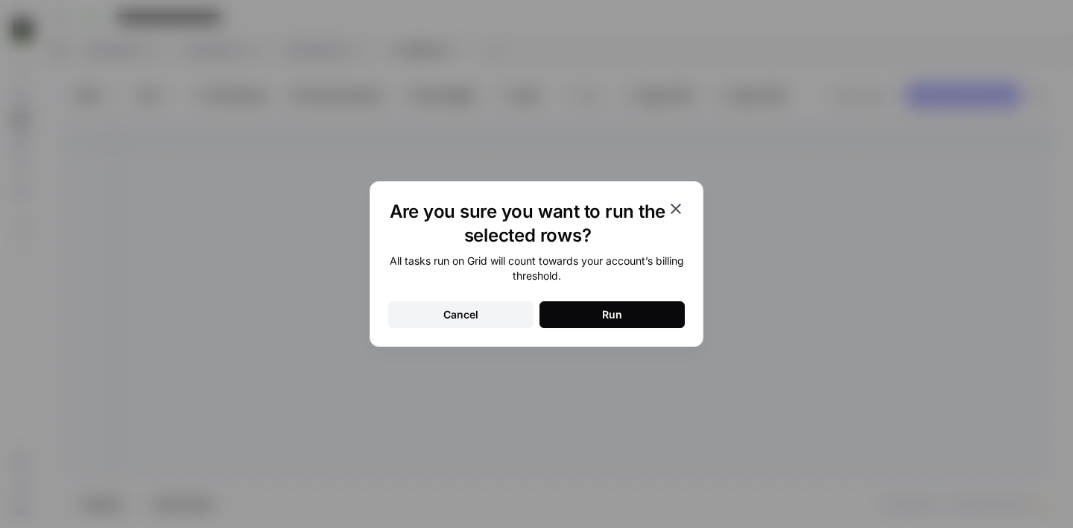
click at [635, 321] on button "Run" at bounding box center [612, 314] width 145 height 27
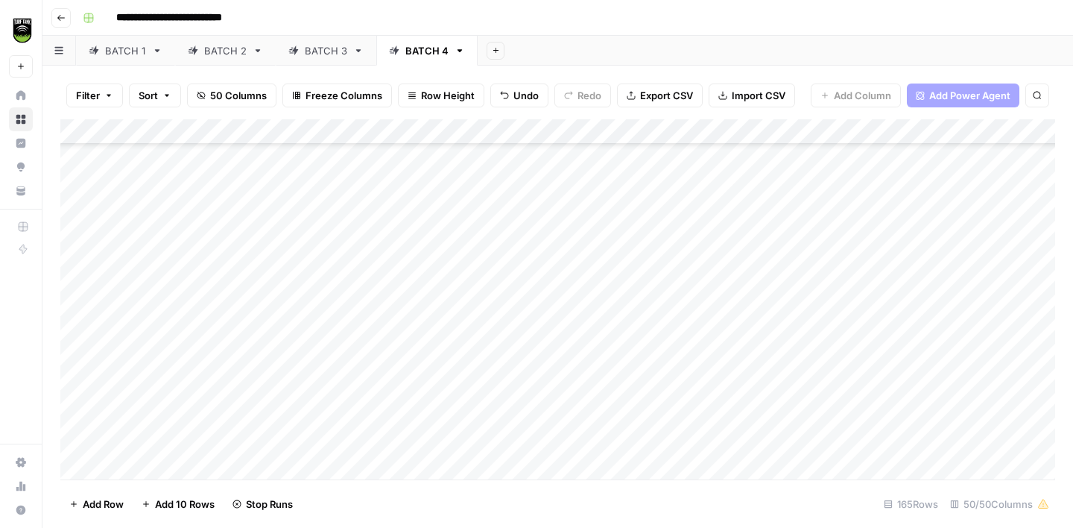
scroll to position [3870, 0]
click at [664, 94] on span "Export CSV" at bounding box center [666, 95] width 53 height 15
click at [301, 164] on div "Add Column" at bounding box center [557, 299] width 995 height 360
